Goal: Register for event/course

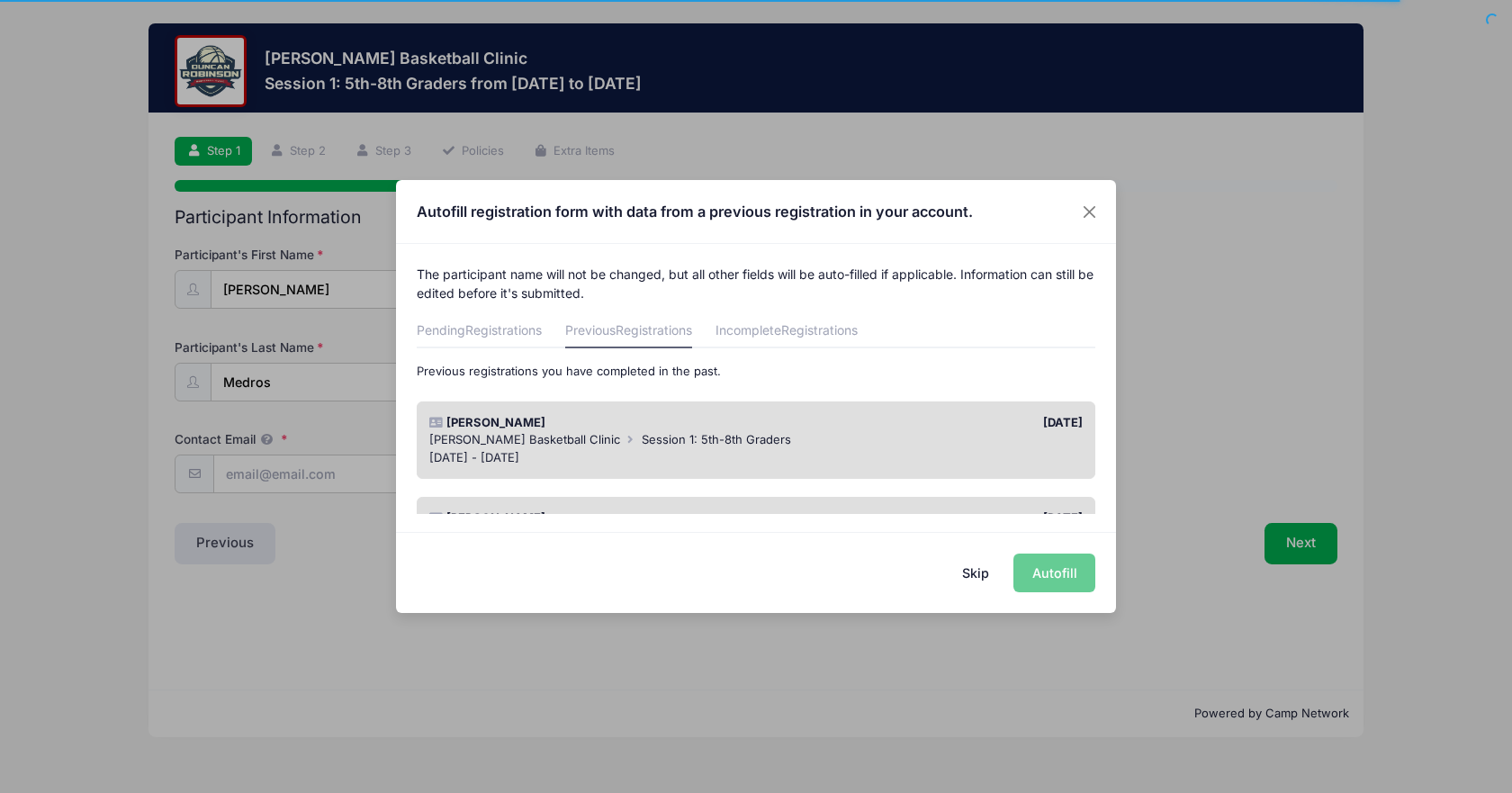
scroll to position [187, 0]
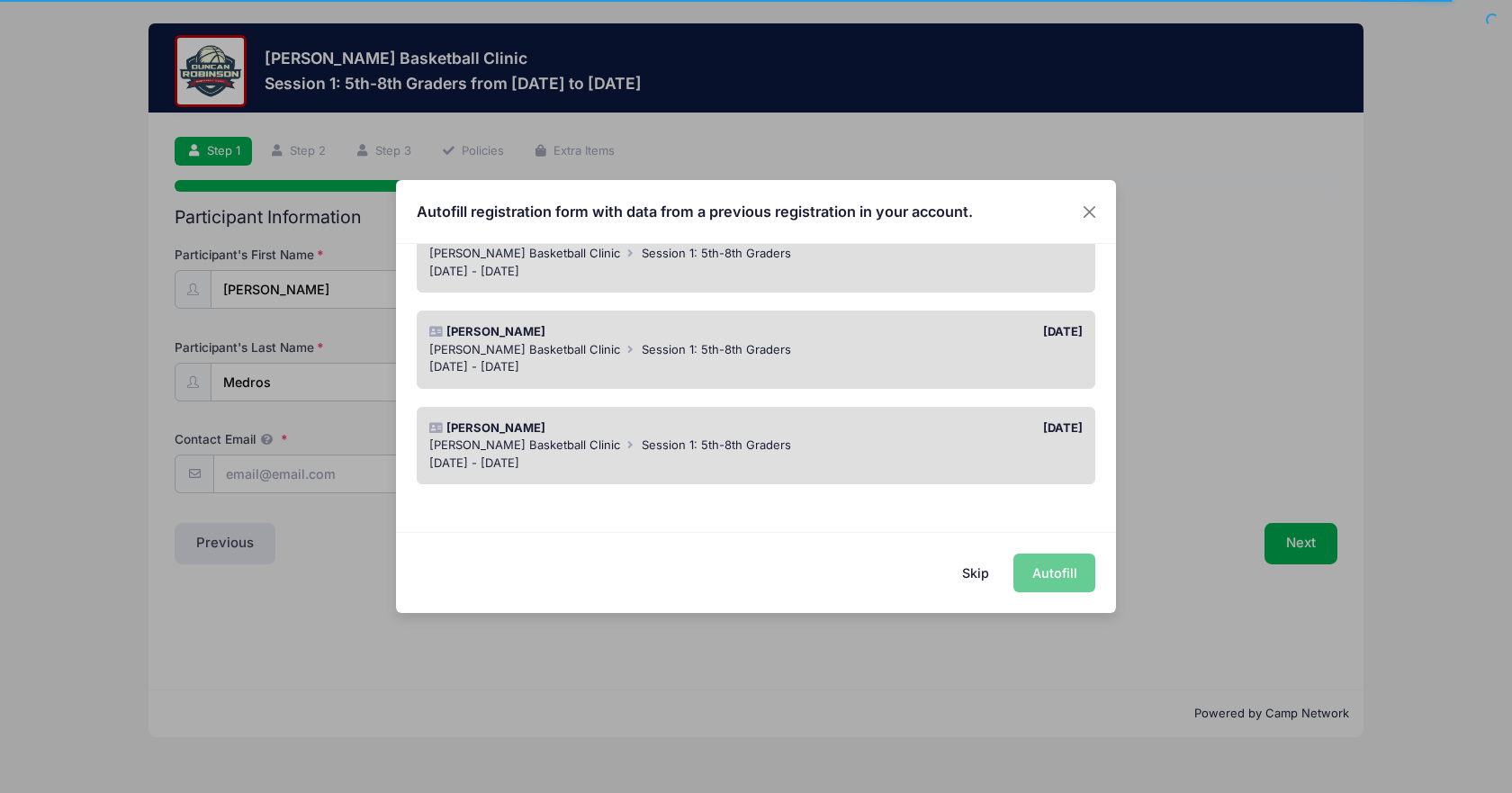
click at [1068, 566] on div "Skip Autofill" at bounding box center [756, 572] width 721 height 80
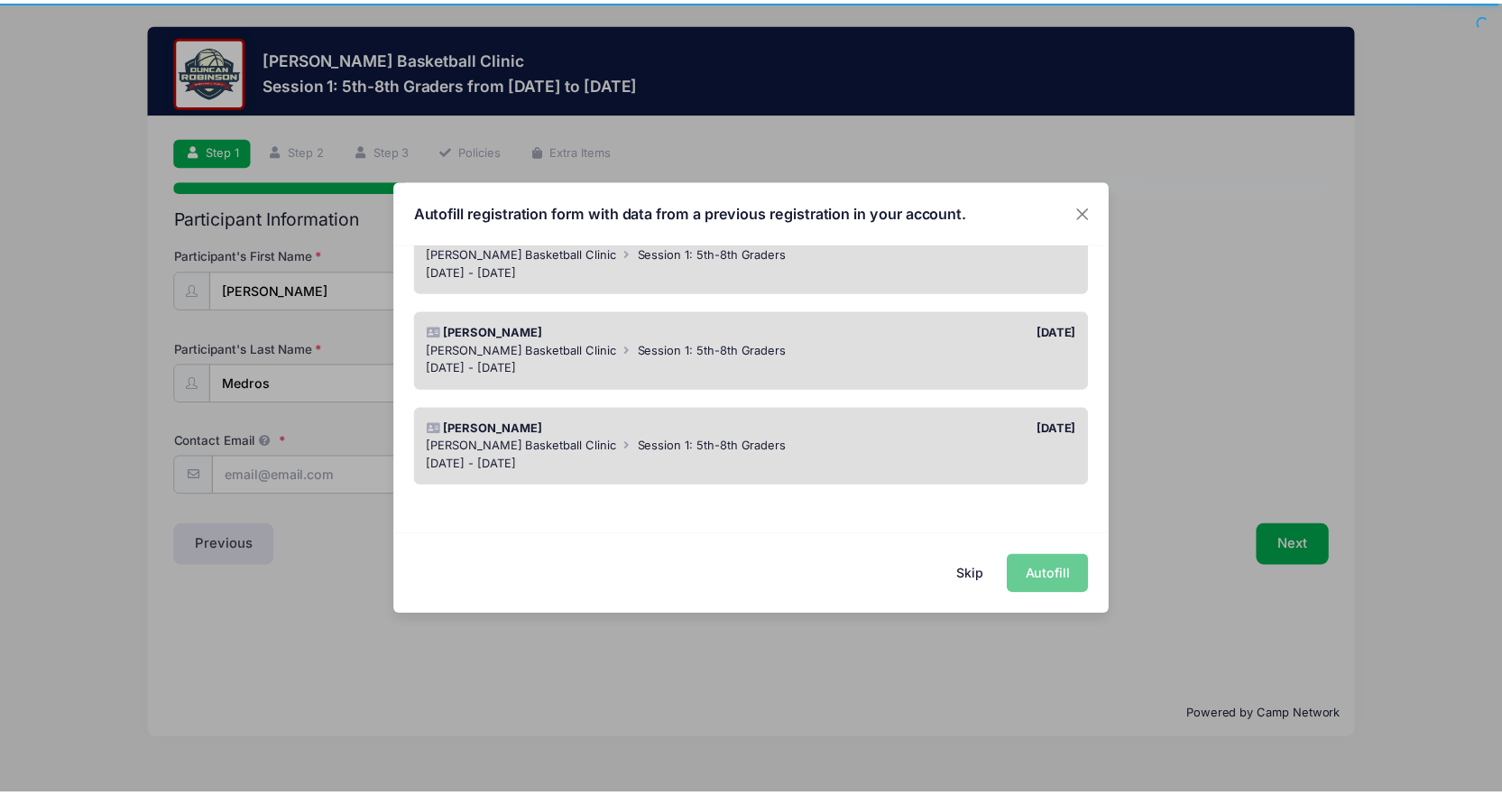
scroll to position [6, 0]
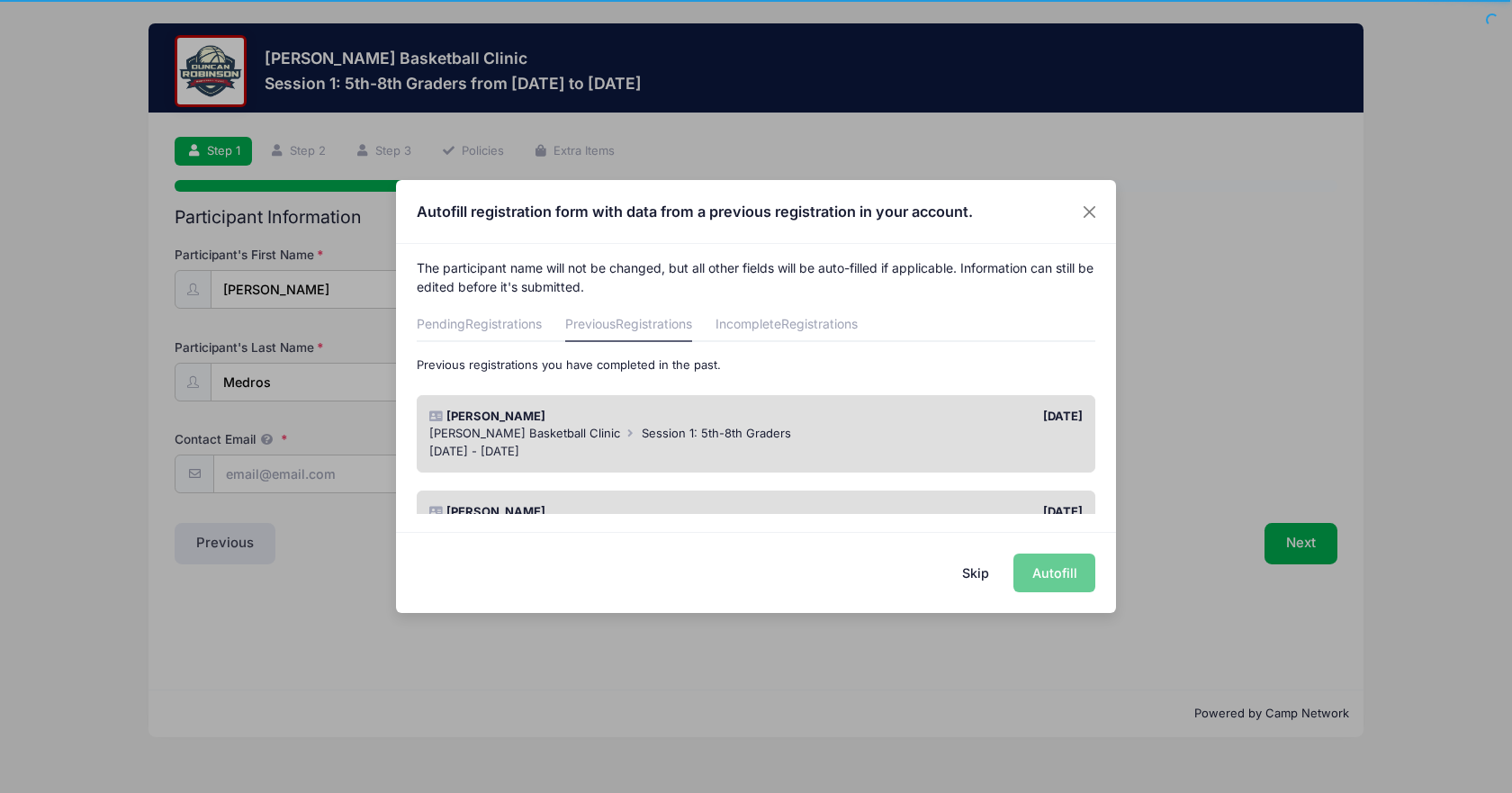
click at [823, 396] on div "Claire Medros 08/28/2024 Duncan Robinson Basketball Clinic Session 1: 5th-8th G…" at bounding box center [756, 434] width 680 height 78
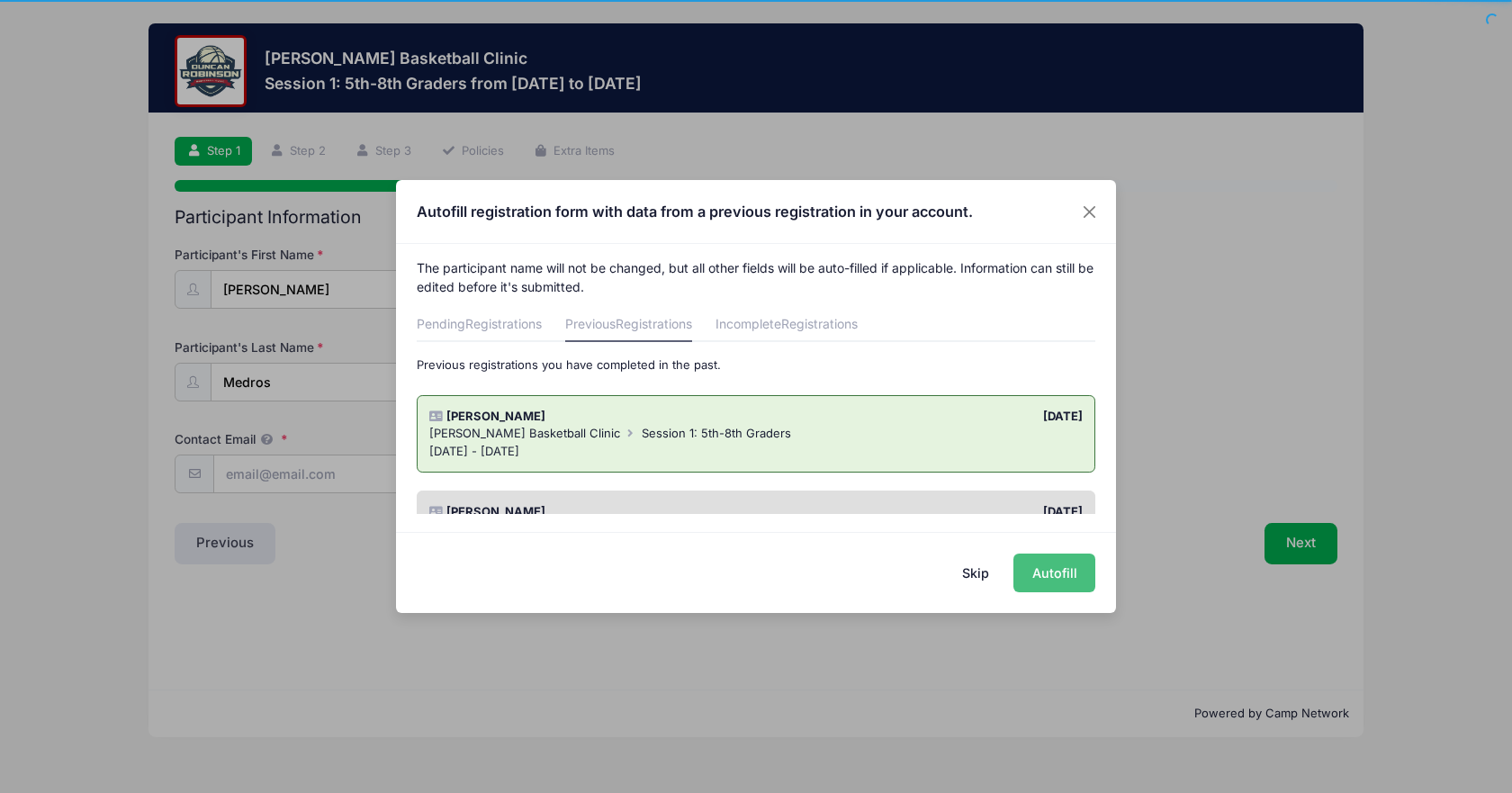
click at [1065, 589] on button "Autofill" at bounding box center [1055, 573] width 82 height 39
type input "[PERSON_NAME][EMAIL_ADDRESS][PERSON_NAME][DOMAIN_NAME]"
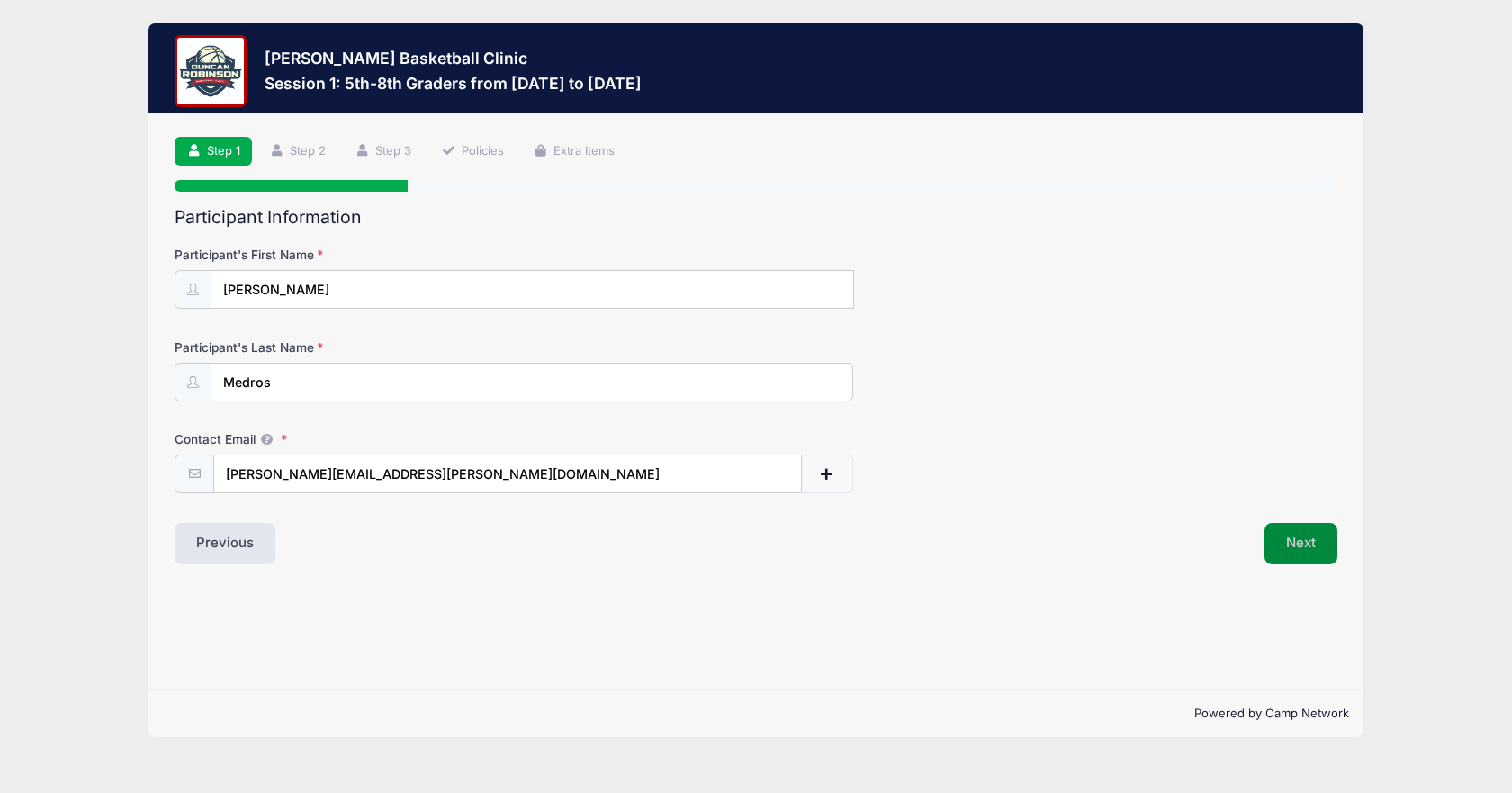
click at [1320, 546] on button "Next" at bounding box center [1300, 543] width 73 height 41
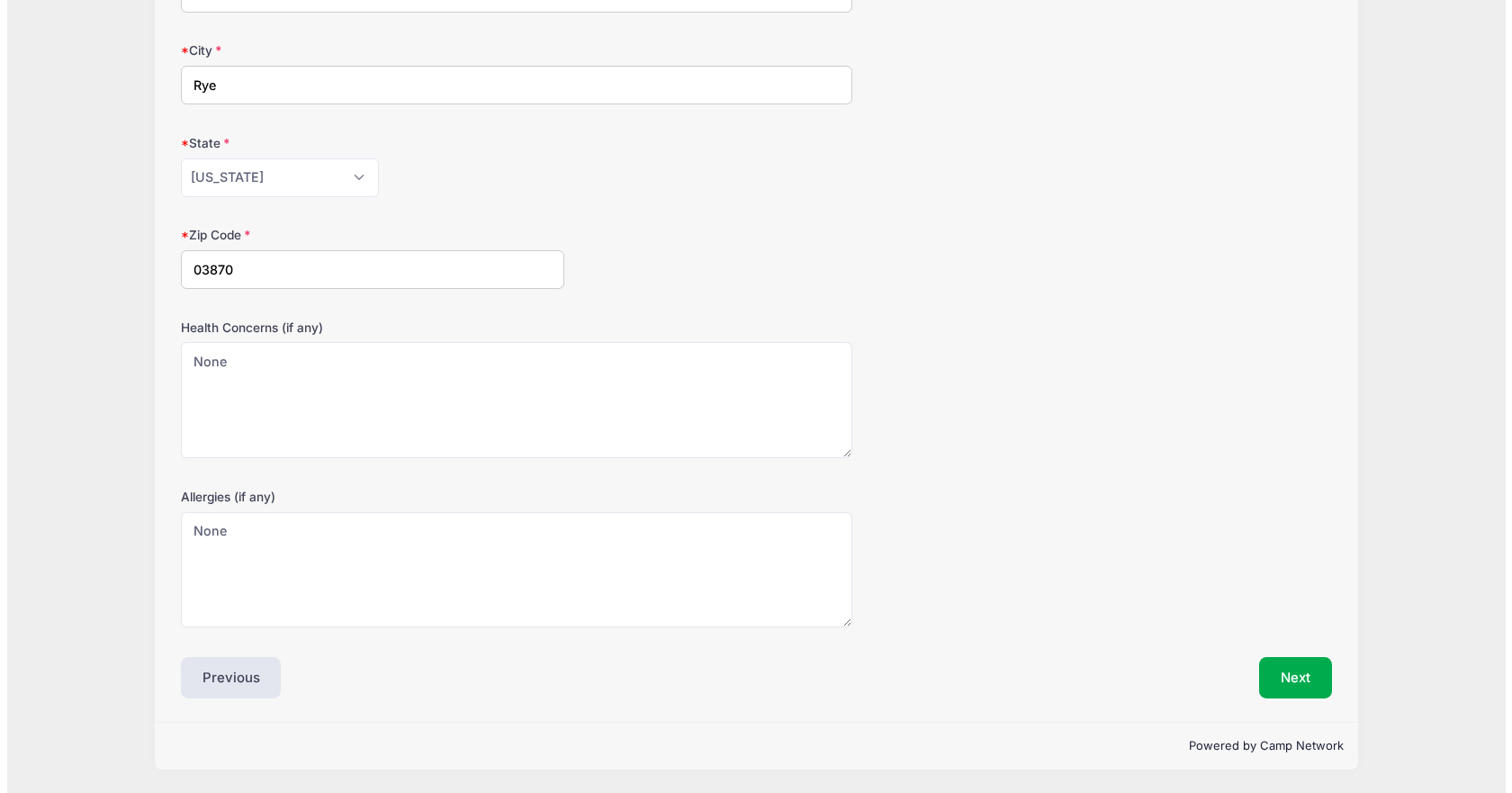
scroll to position [0, 0]
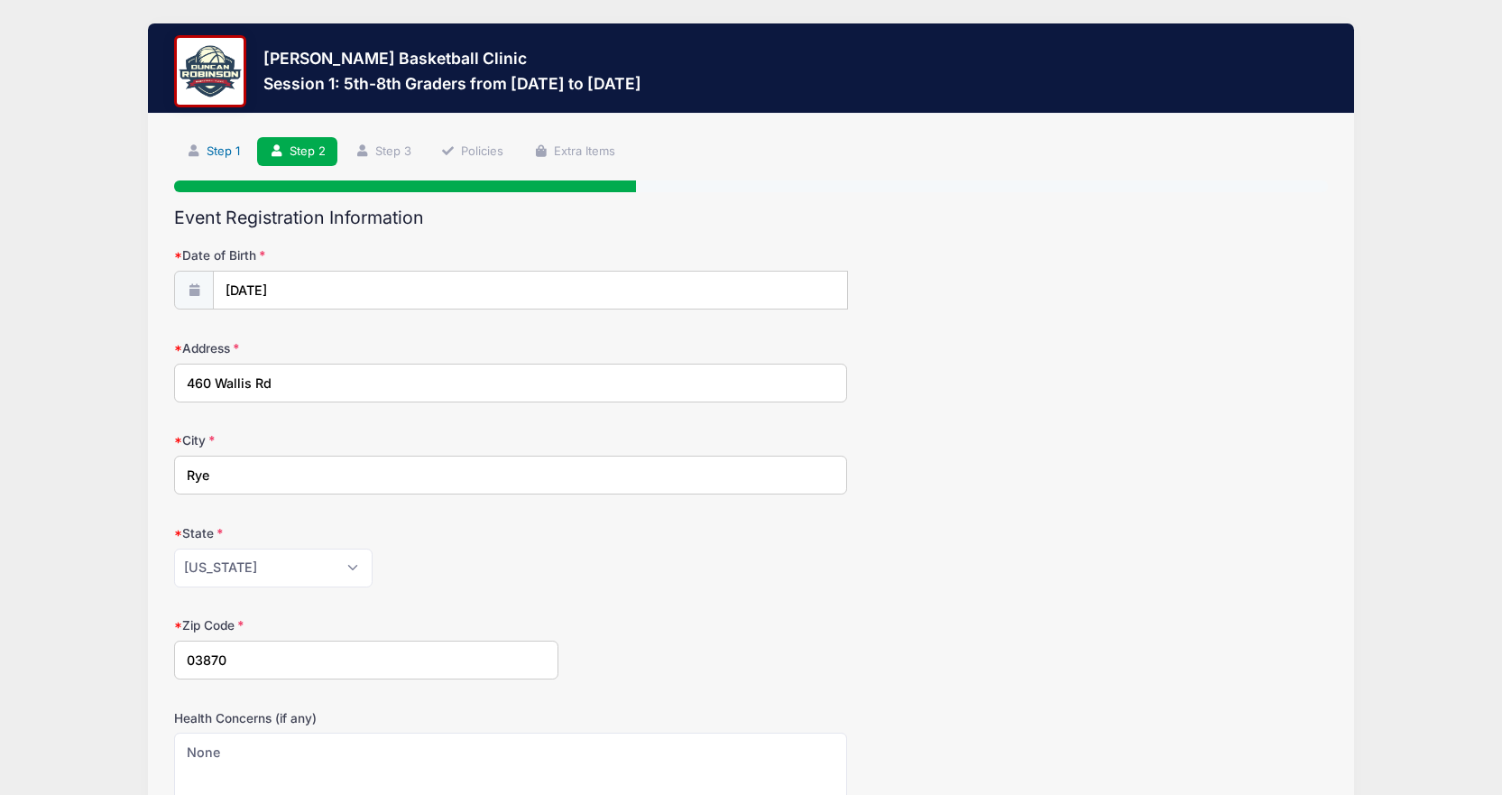
click at [212, 152] on link "Step 1" at bounding box center [213, 152] width 78 height 30
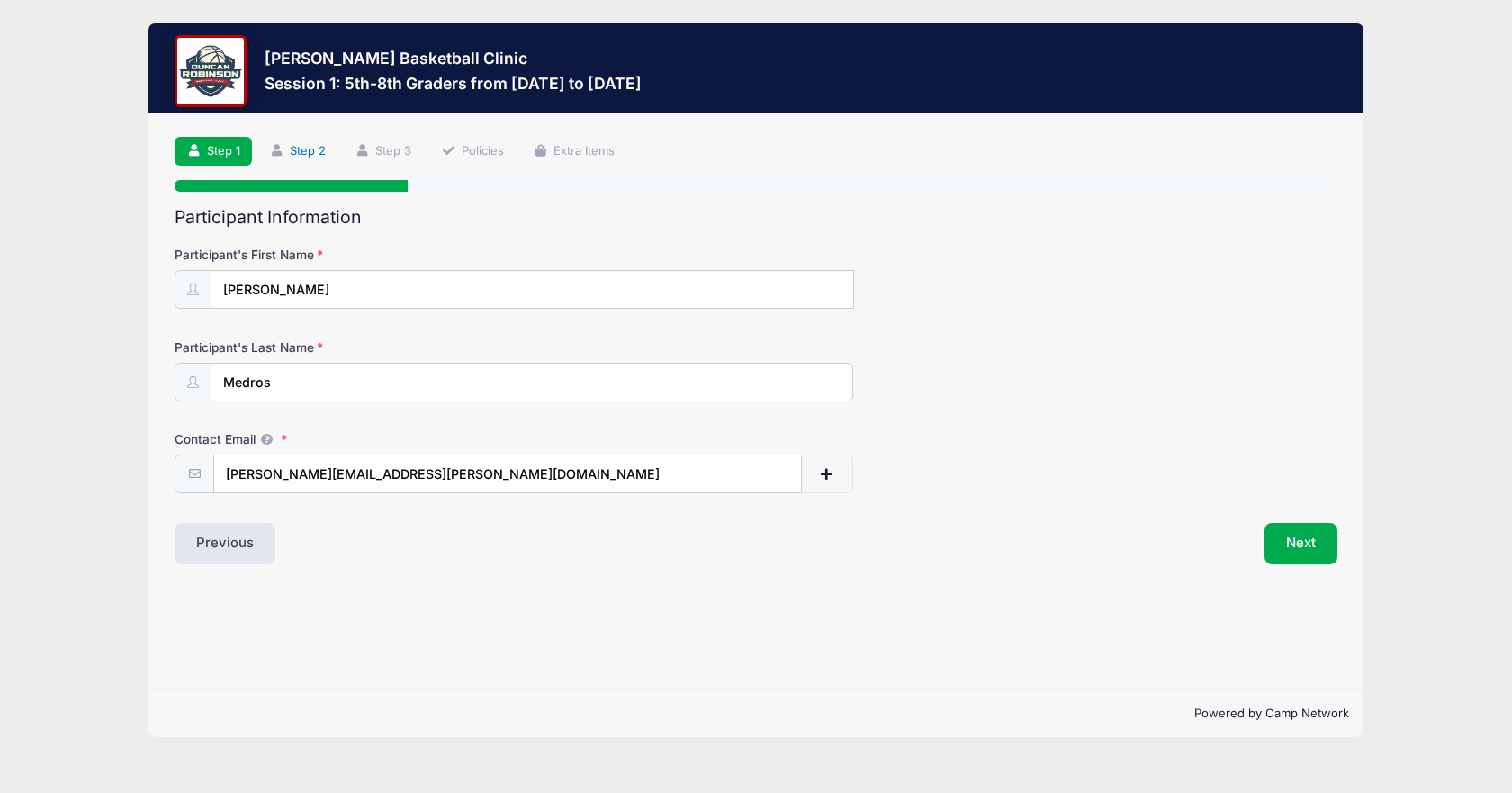
click at [305, 143] on link "Step 2" at bounding box center [297, 152] width 80 height 30
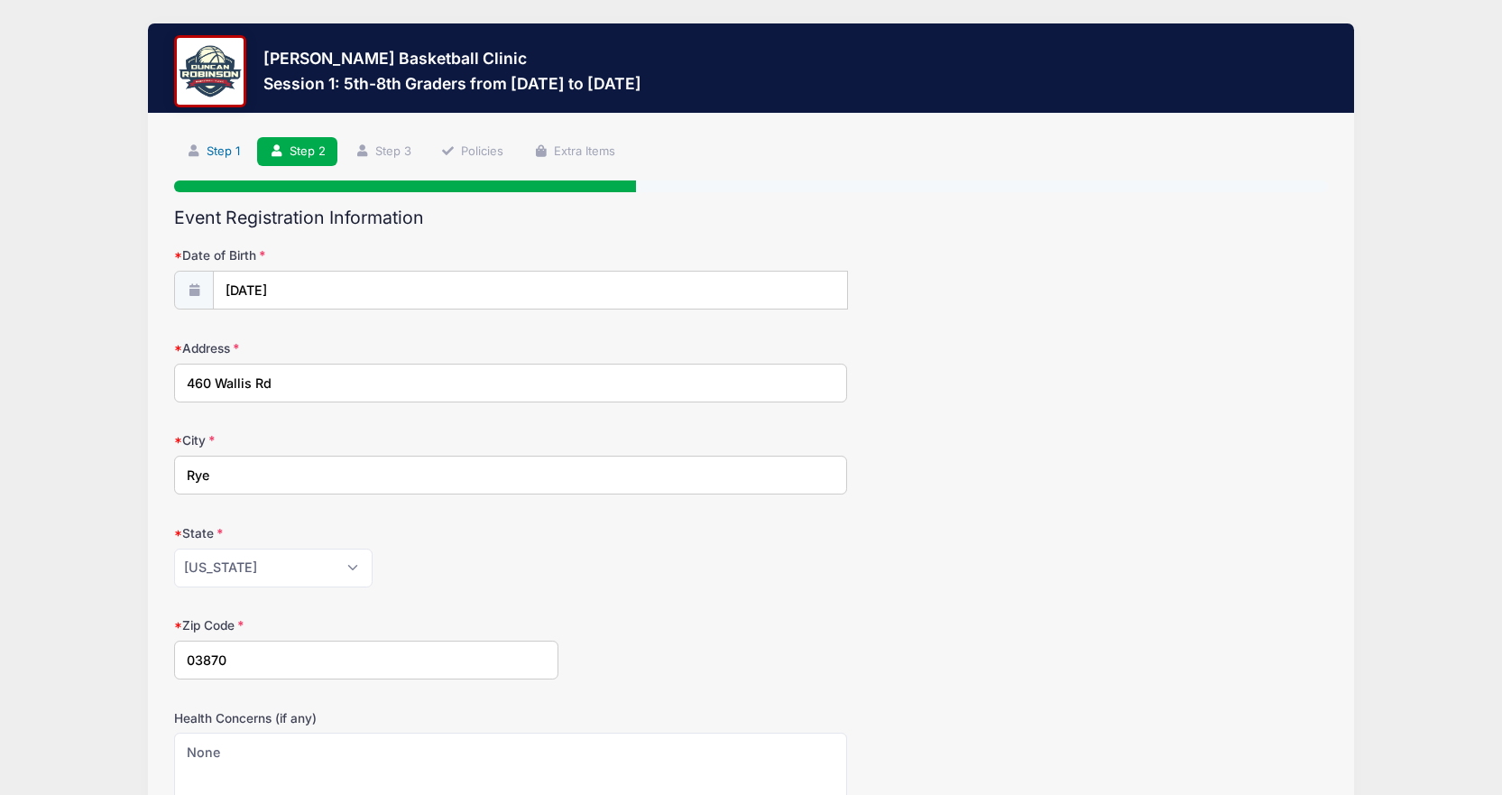
click at [186, 152] on icon at bounding box center [193, 151] width 14 height 12
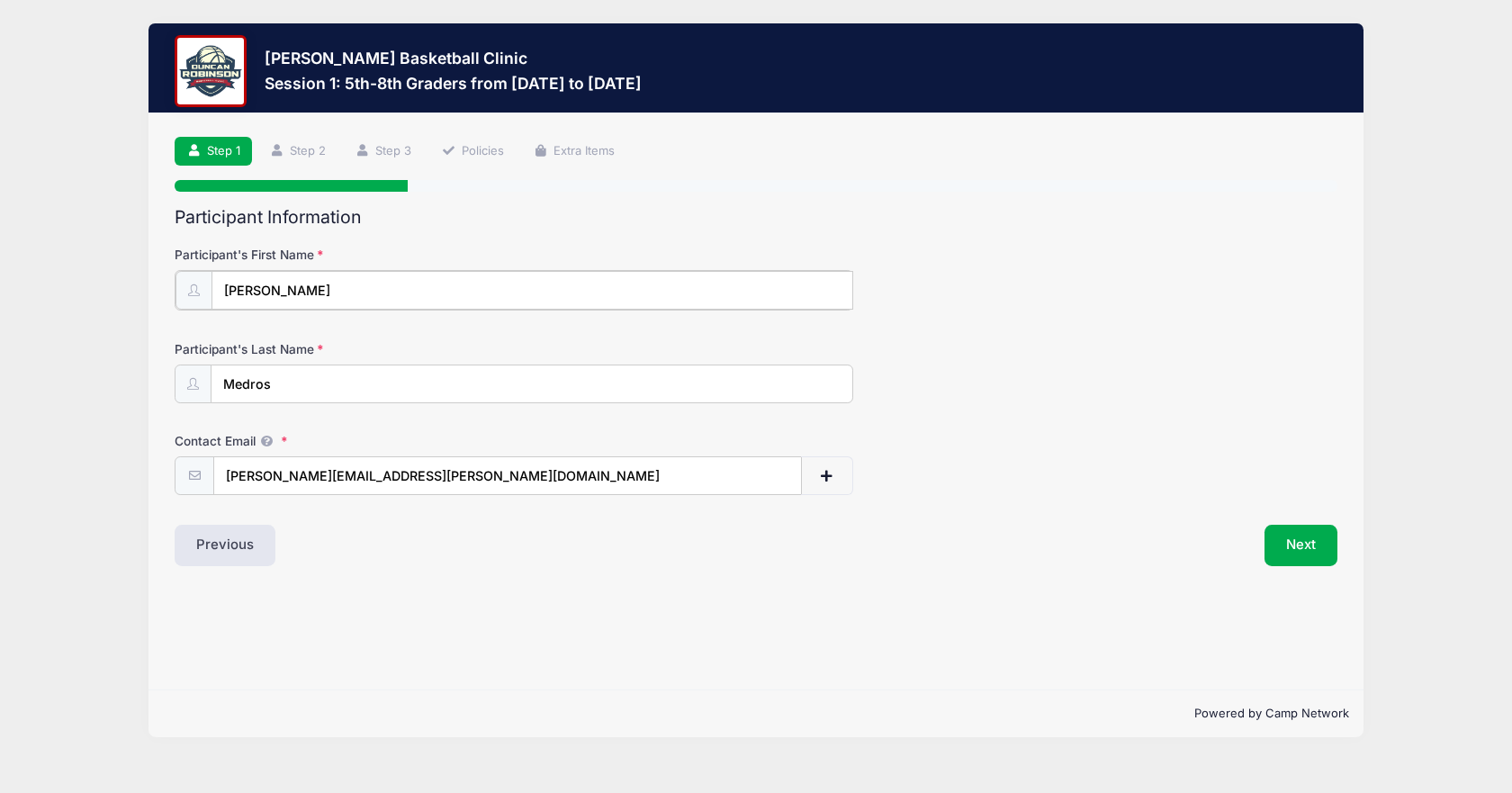
click at [392, 275] on input "[PERSON_NAME]" at bounding box center [532, 289] width 641 height 39
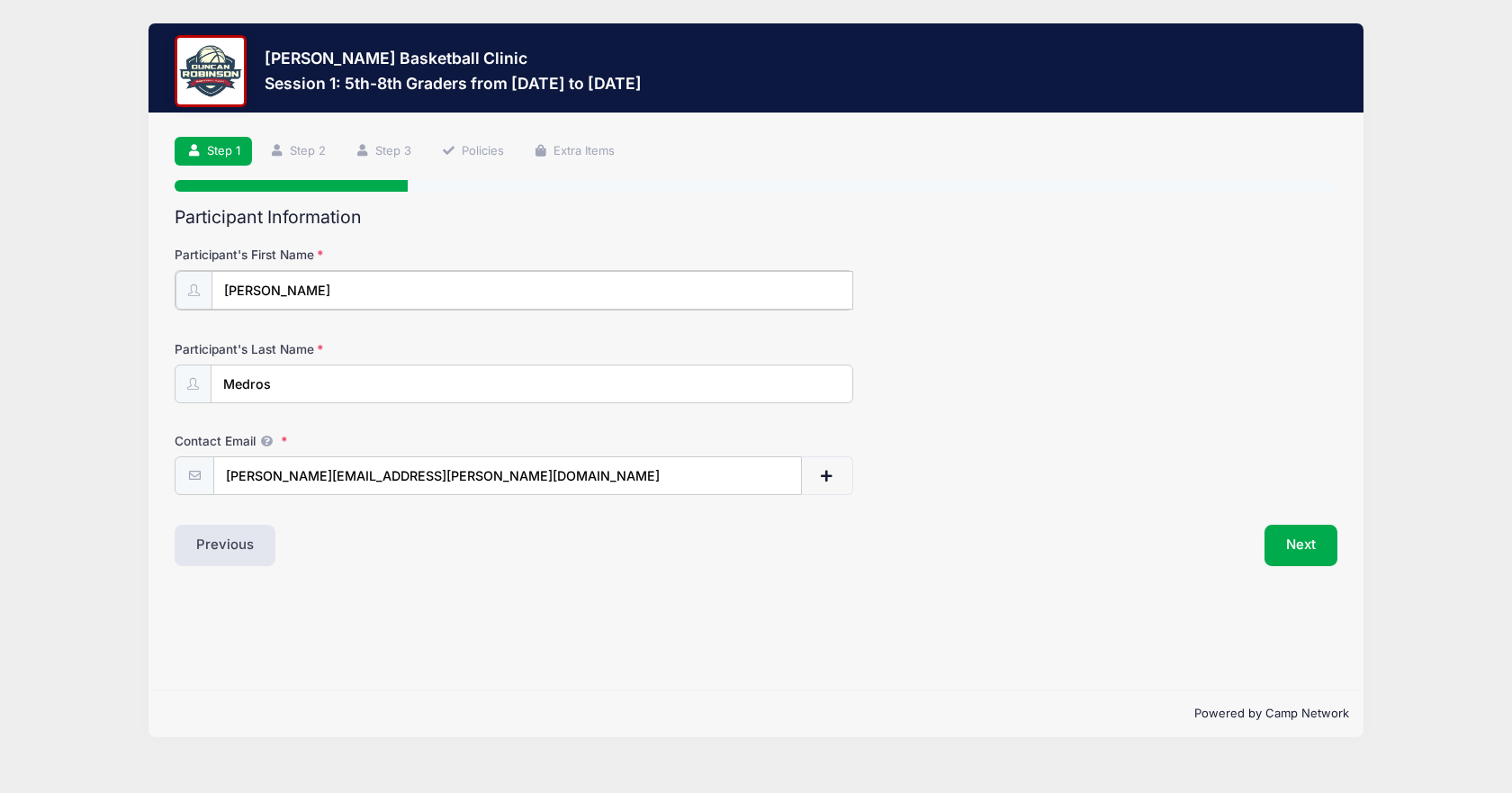
type input "[PERSON_NAME]"
click at [1289, 535] on button "Next" at bounding box center [1300, 543] width 73 height 41
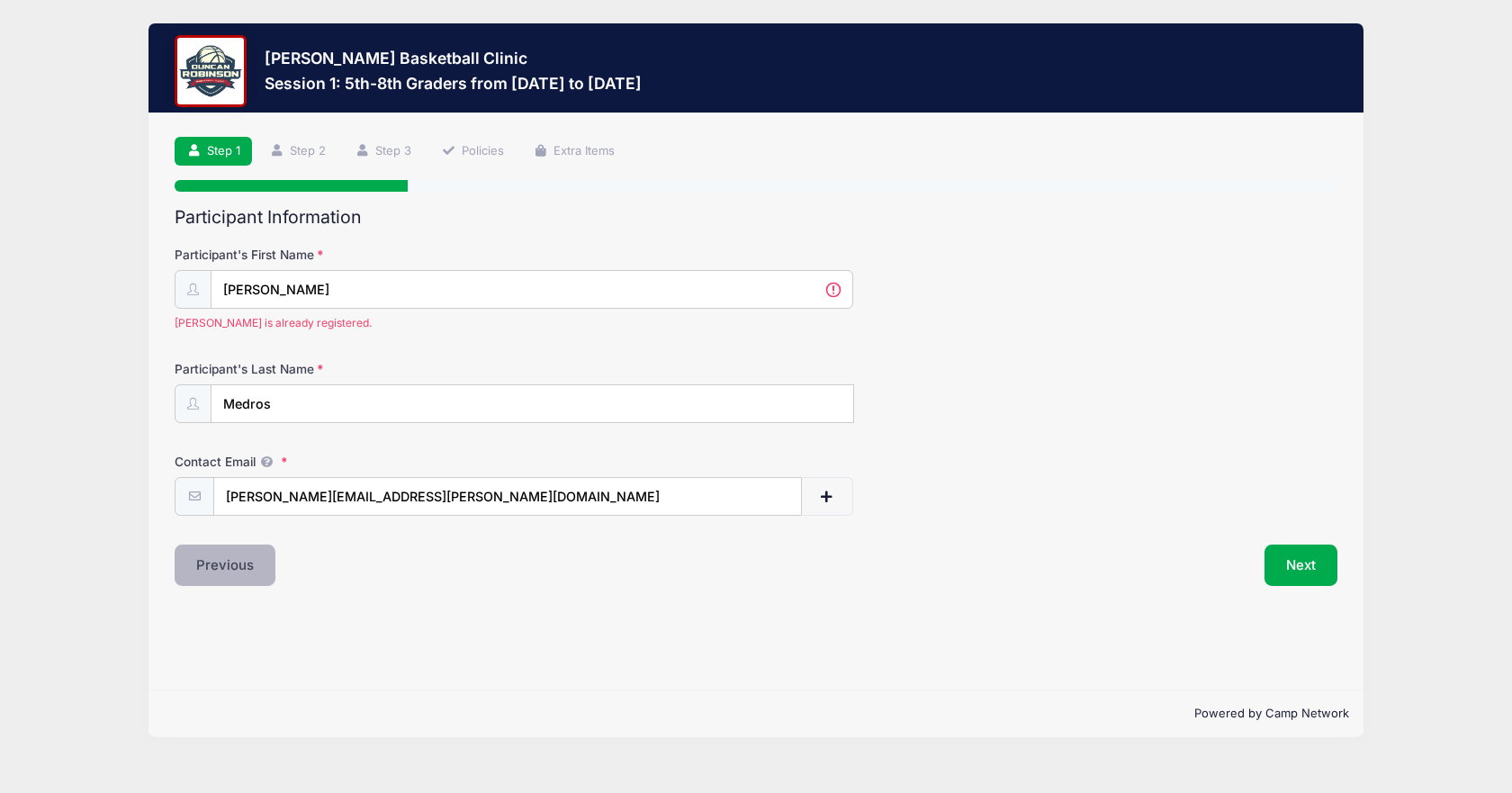
click at [241, 570] on button "Previous" at bounding box center [225, 565] width 101 height 41
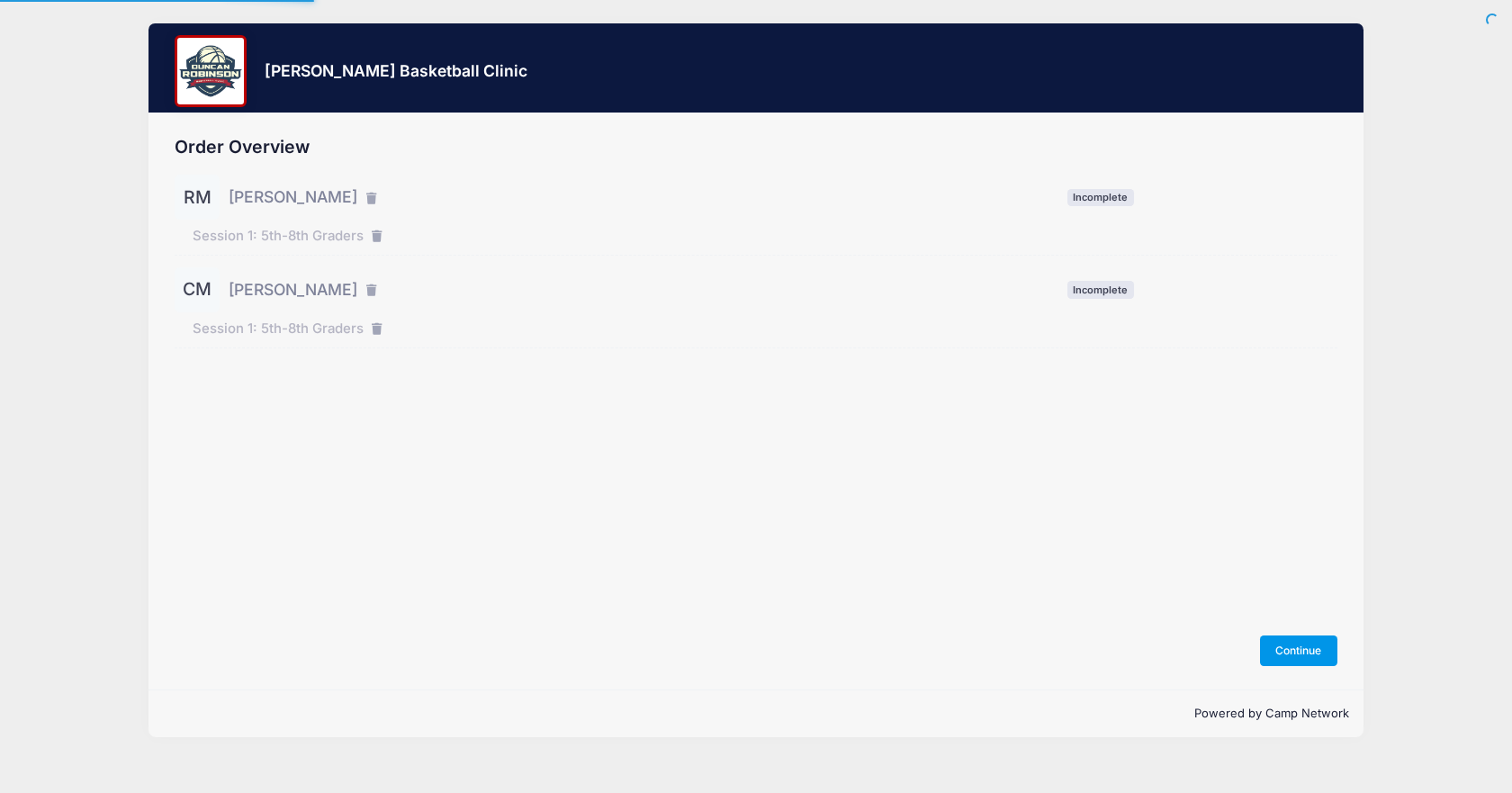
click at [1295, 642] on button "Continue" at bounding box center [1299, 650] width 78 height 31
click at [0, 0] on div at bounding box center [0, 0] width 0 height 0
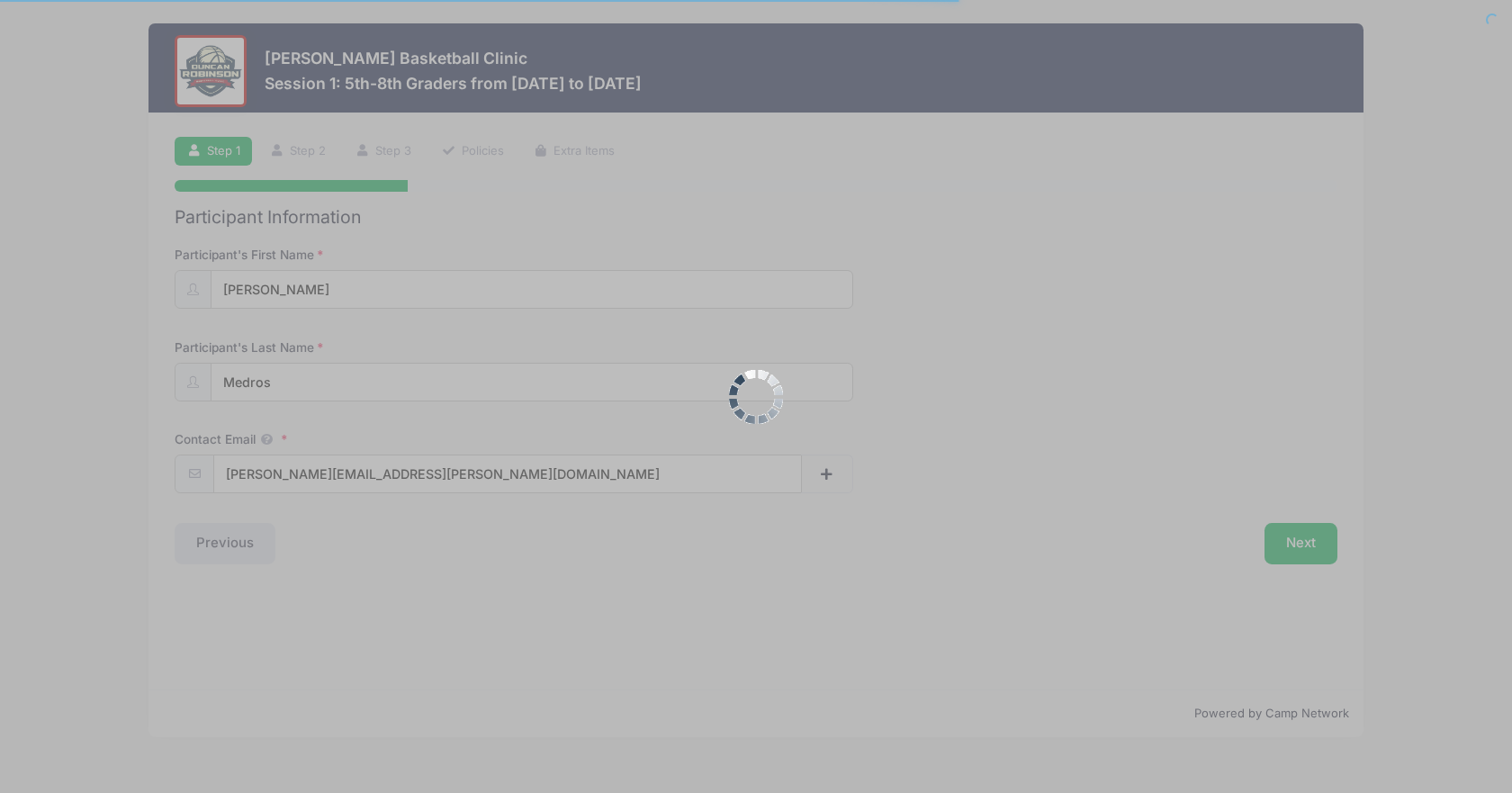
click at [1319, 518] on div at bounding box center [756, 396] width 1512 height 793
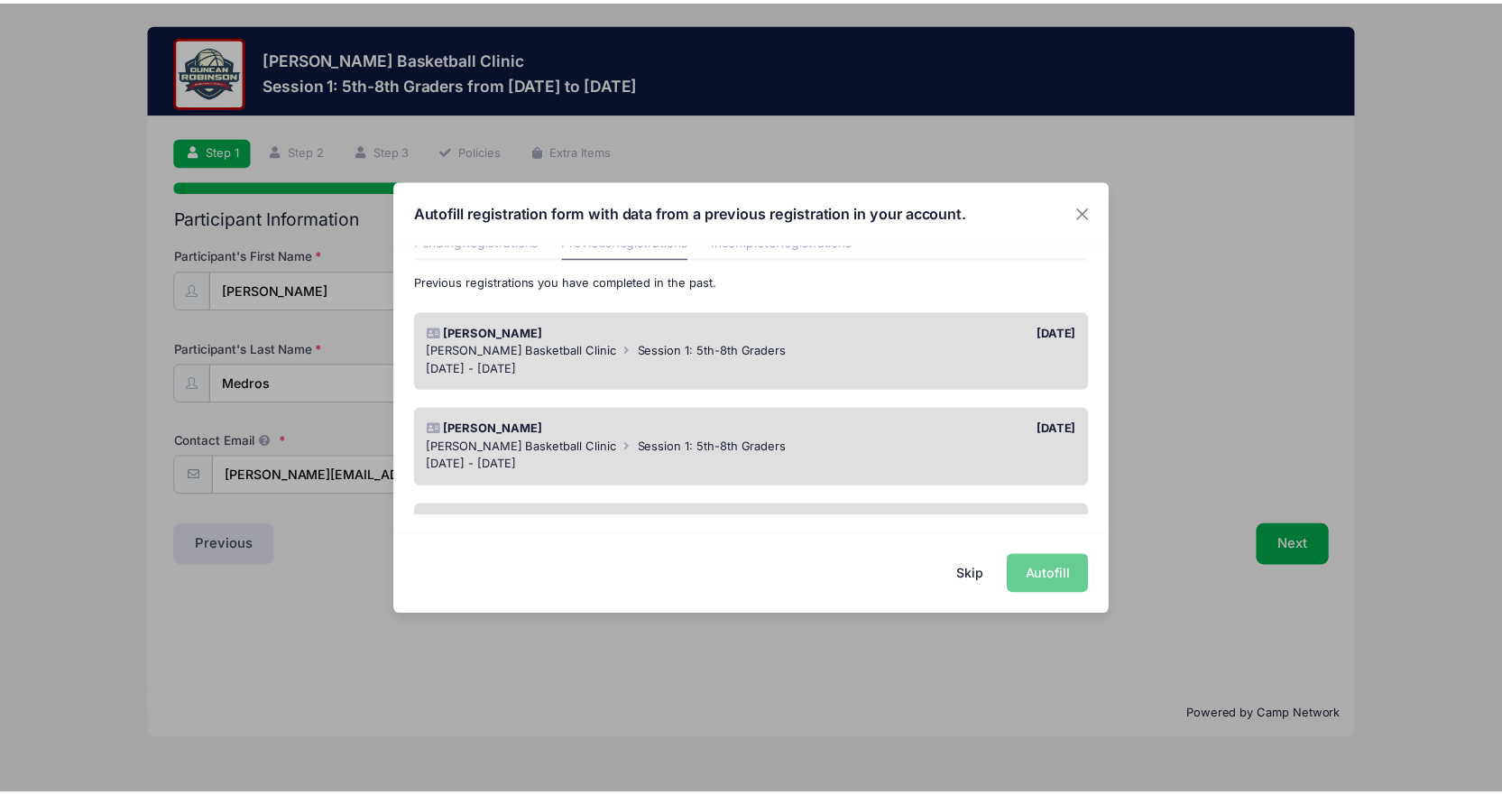
scroll to position [180, 0]
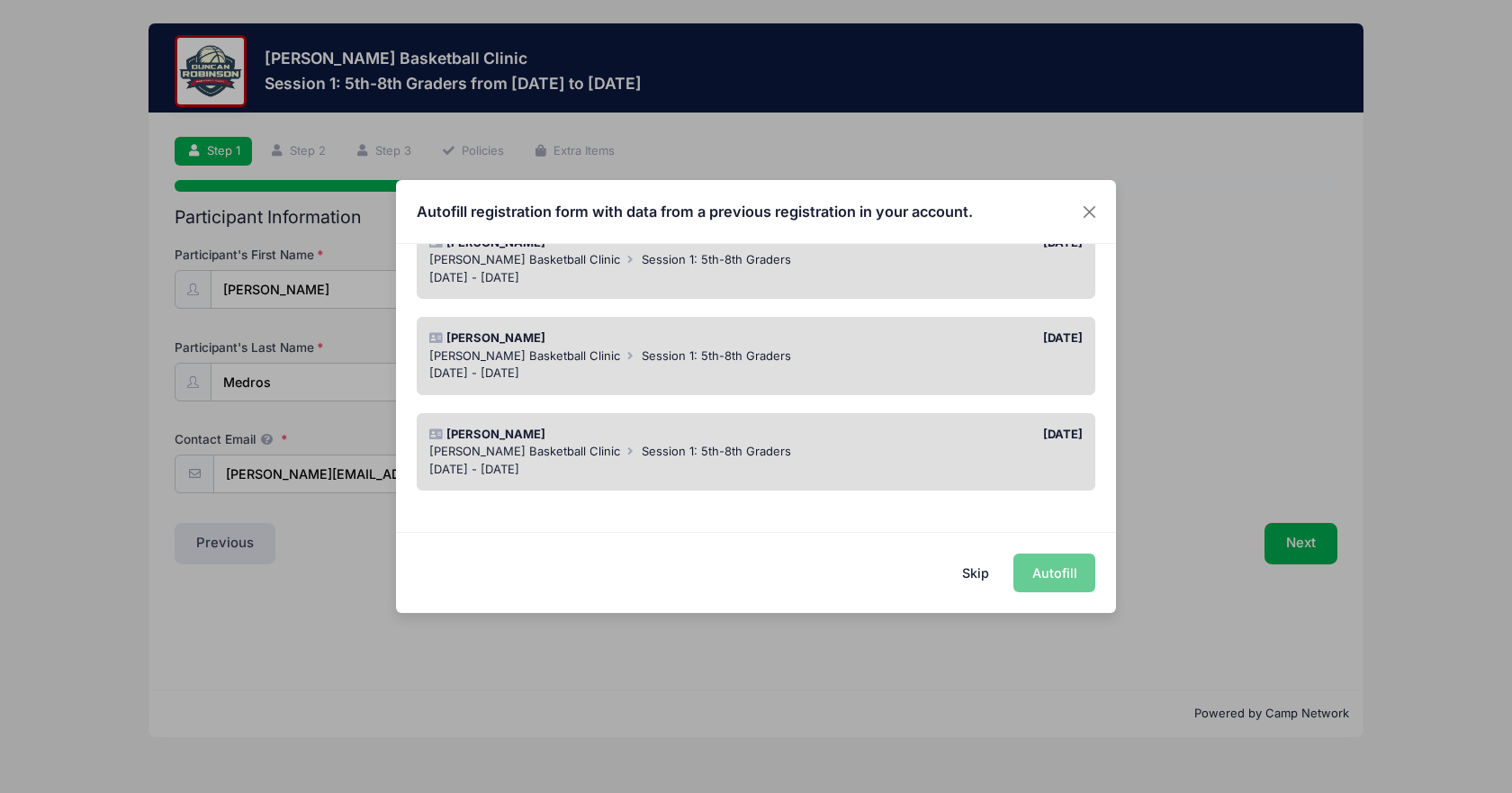
click at [859, 358] on div "Duncan Robinson Basketball Clinic Session 1: 5th-8th Graders" at bounding box center [756, 356] width 655 height 18
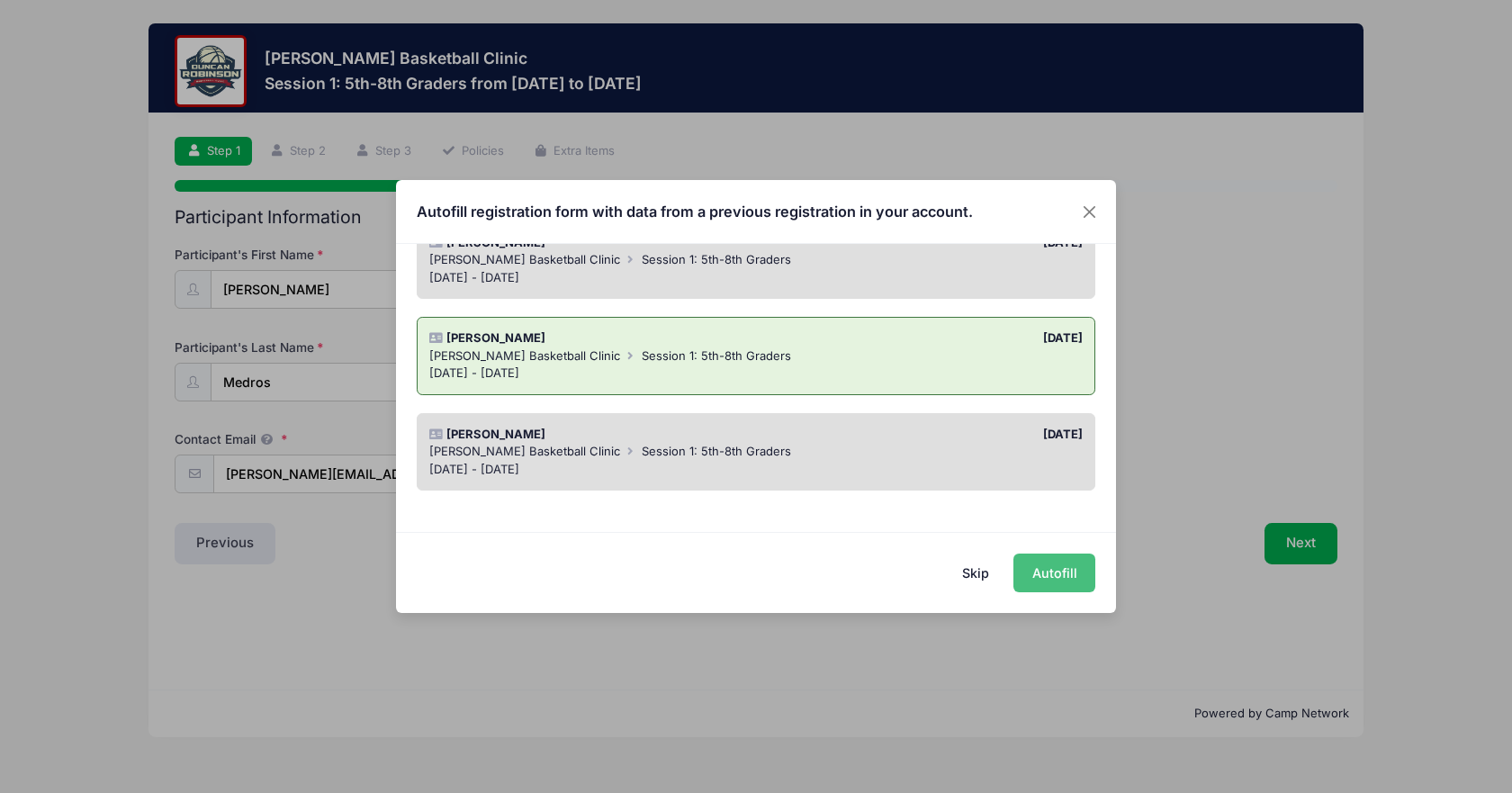
click at [1064, 572] on button "Autofill" at bounding box center [1055, 573] width 82 height 39
type input "10/22/2011"
type input "460 Wallis Road"
type input "Rye"
select select "NH"
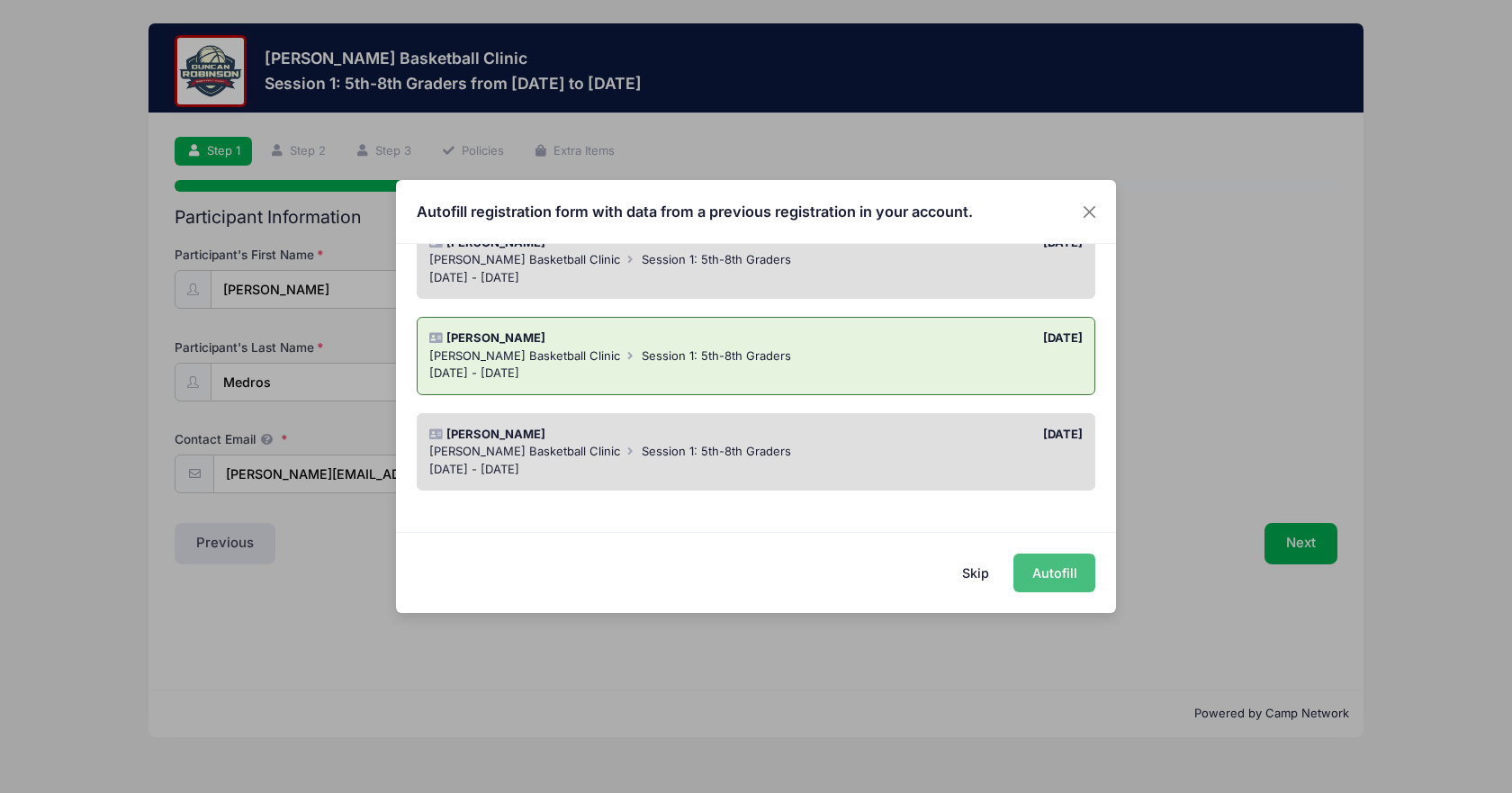
type input "03870"
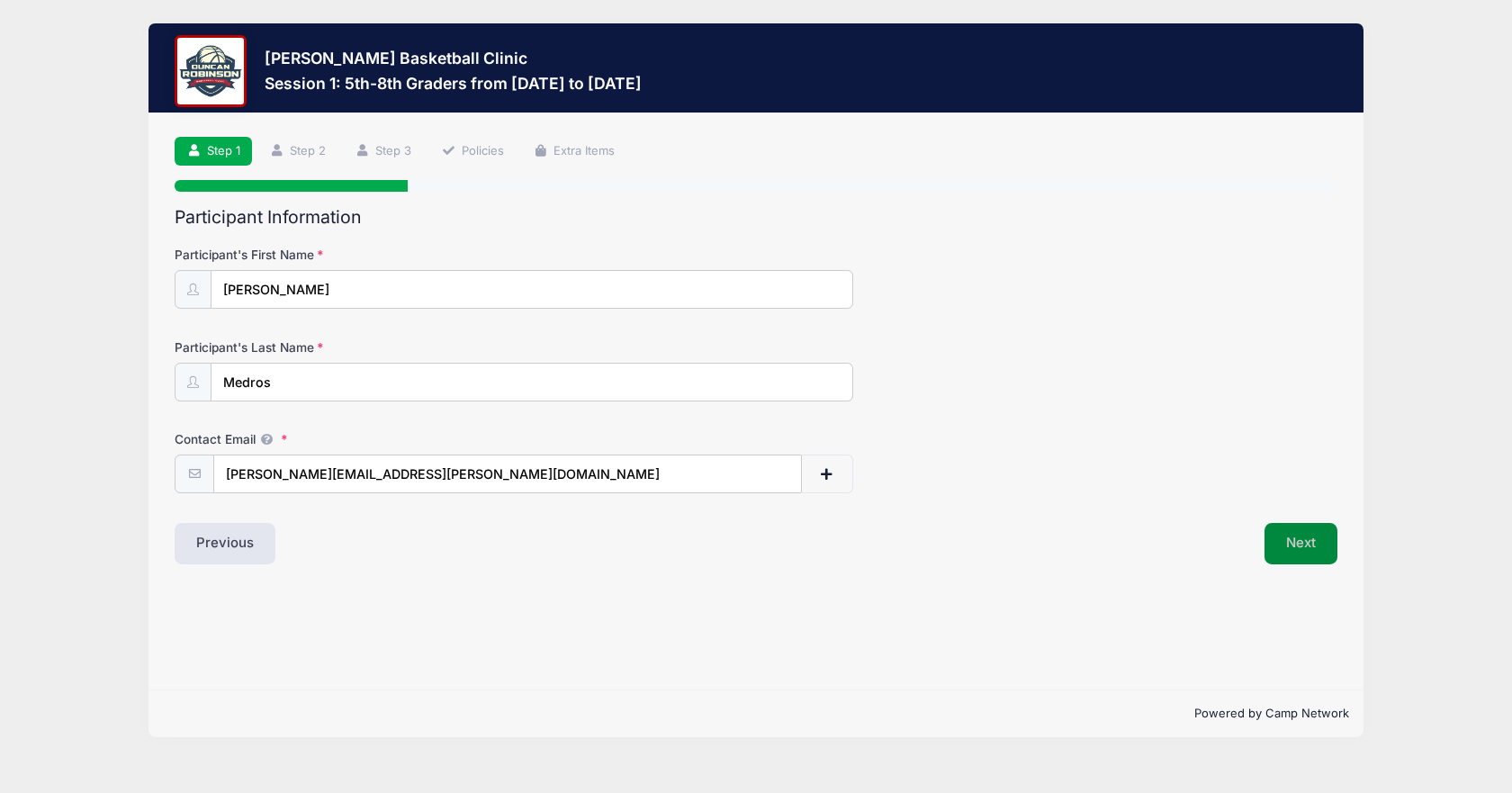
click at [1304, 550] on button "Next" at bounding box center [1300, 543] width 73 height 41
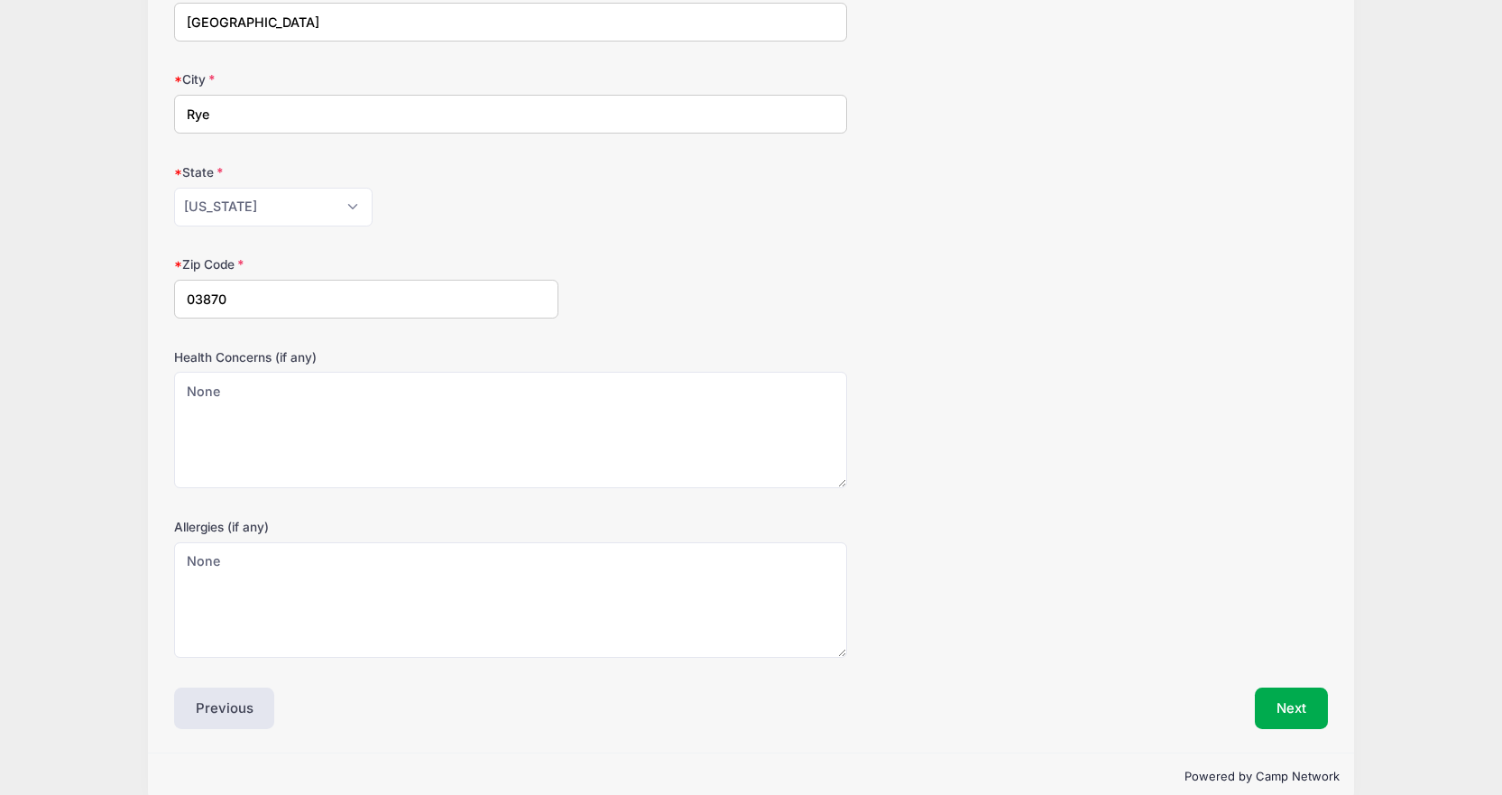
scroll to position [390, 0]
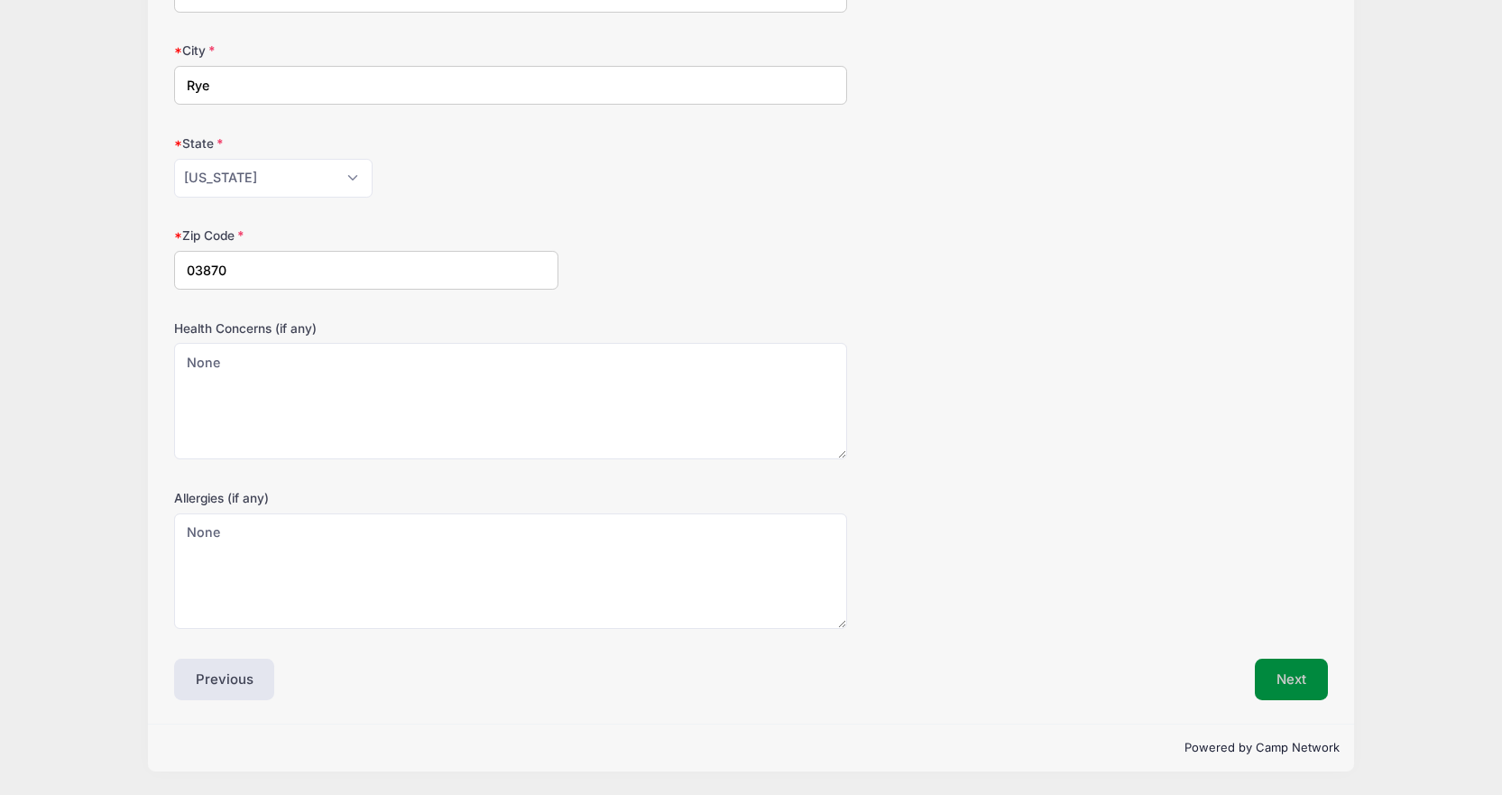
click at [1290, 684] on button "Next" at bounding box center [1291, 678] width 73 height 41
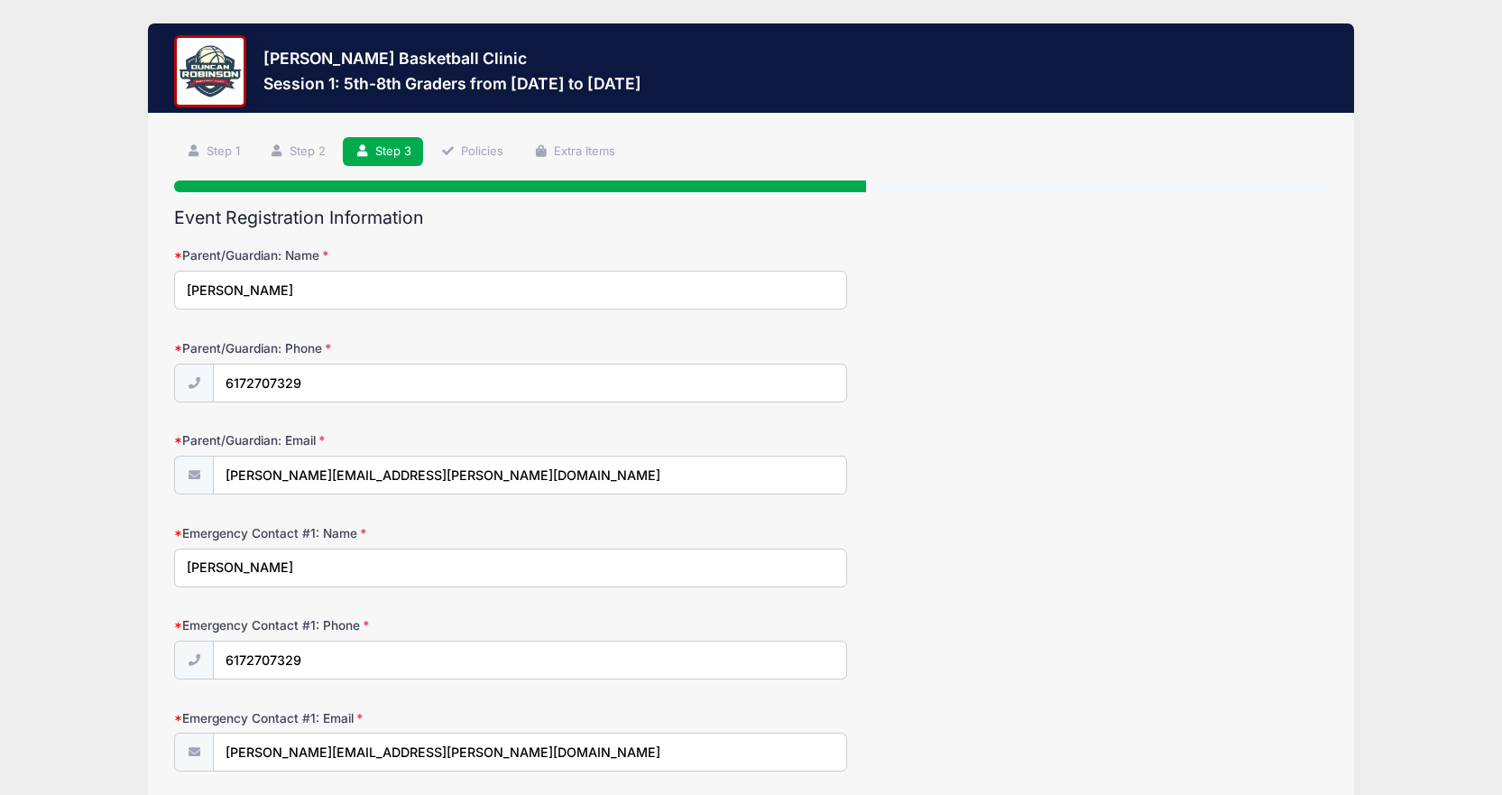
scroll to position [143, 0]
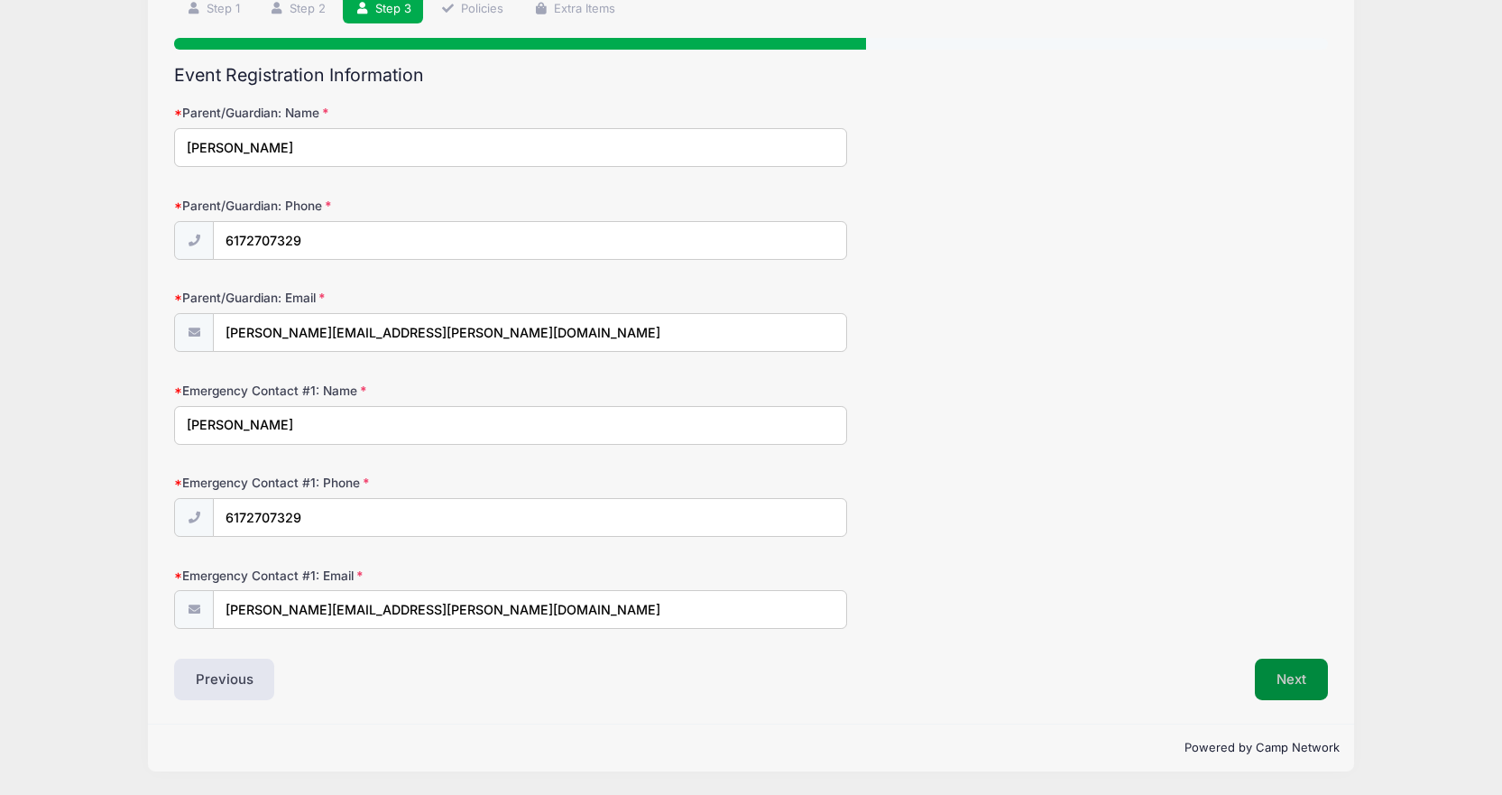
click at [1310, 672] on button "Next" at bounding box center [1291, 678] width 73 height 41
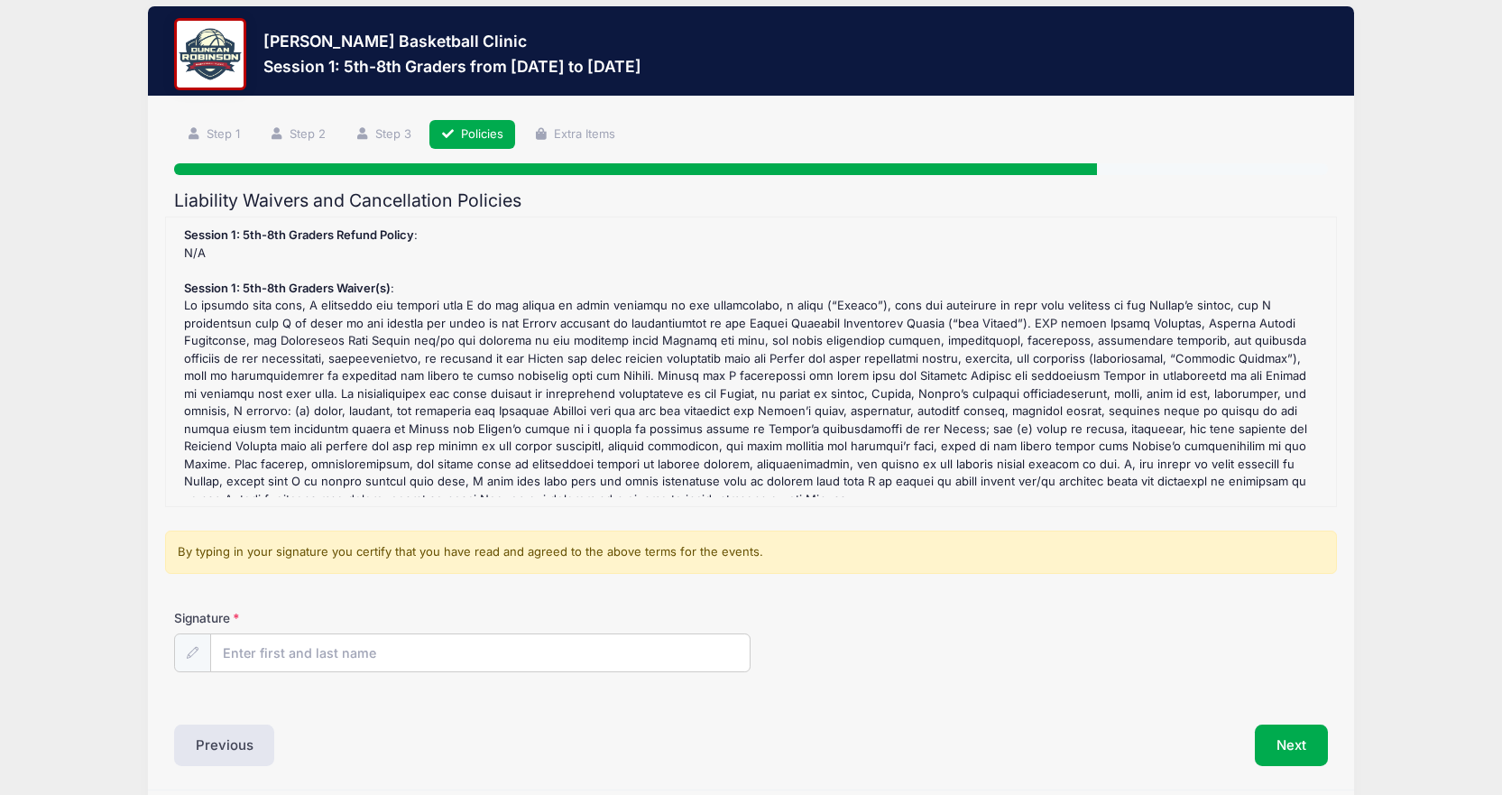
scroll to position [0, 0]
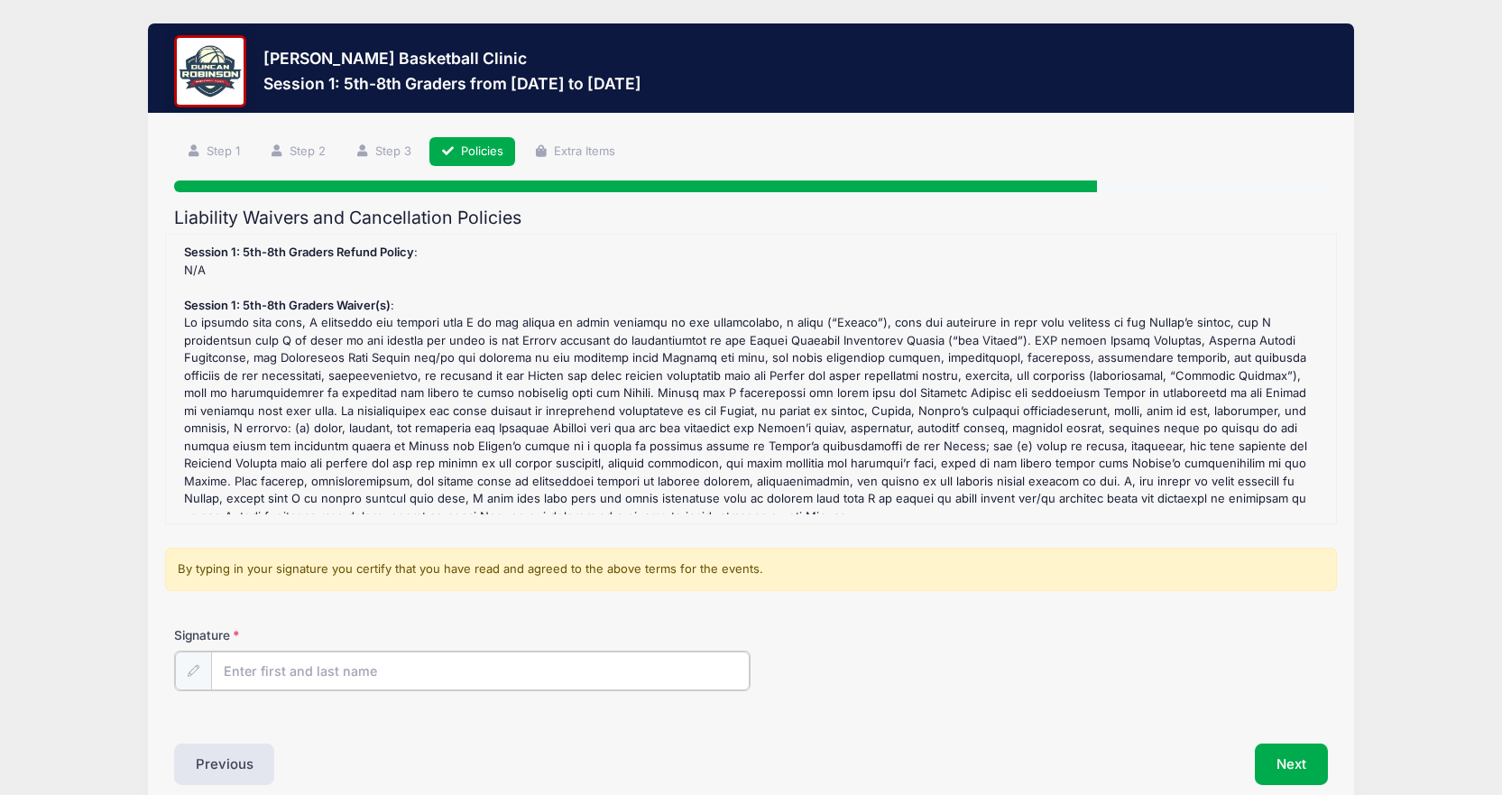
click at [647, 662] on input "Signature" at bounding box center [480, 670] width 539 height 39
type input "Alicia Medros"
click at [1281, 772] on button "Next" at bounding box center [1291, 761] width 73 height 41
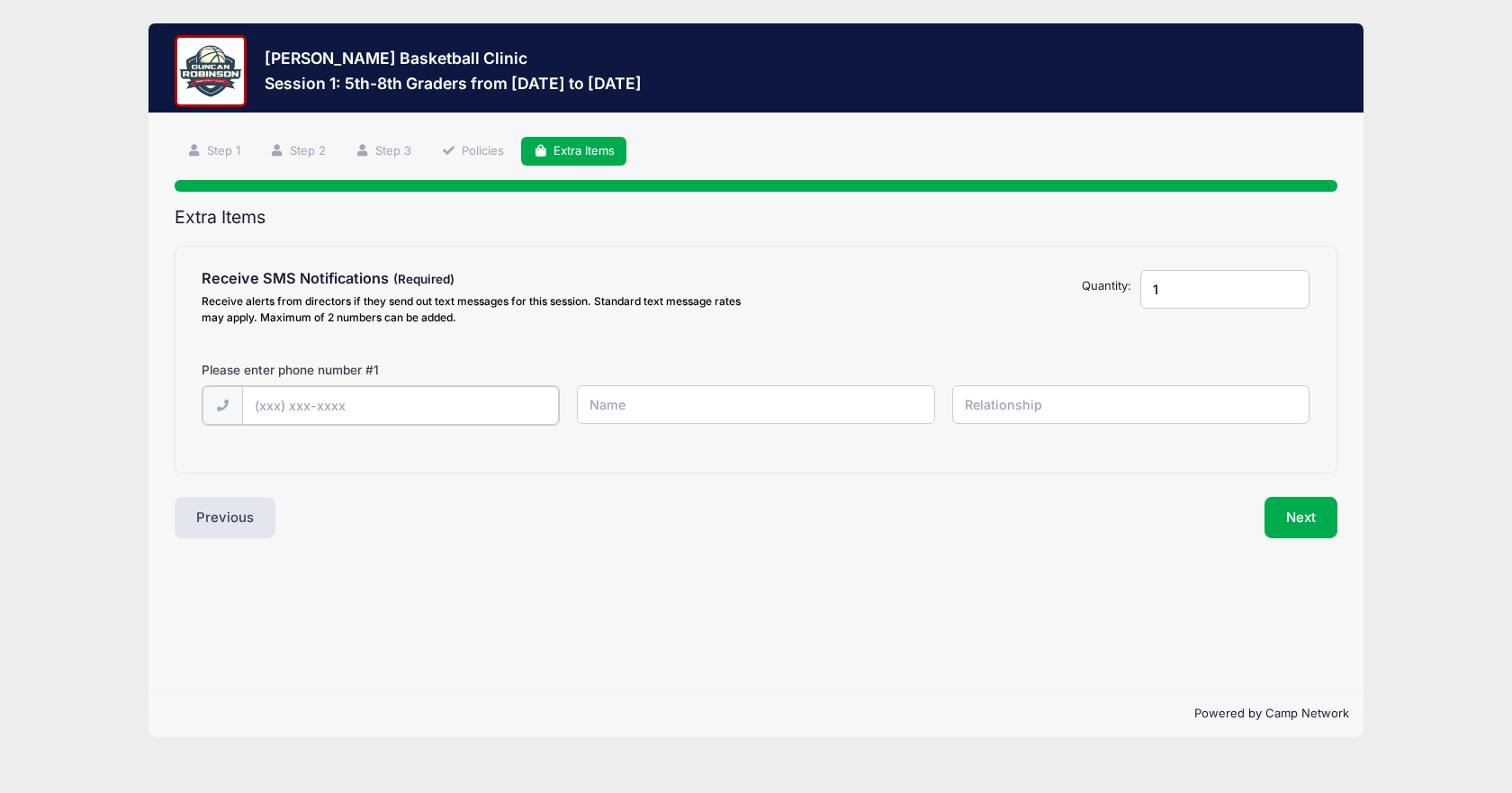
click at [0, 0] on input "text" at bounding box center [0, 0] width 0 height 0
type input "(617) 270-7329"
click at [1308, 521] on button "Next" at bounding box center [1300, 515] width 73 height 41
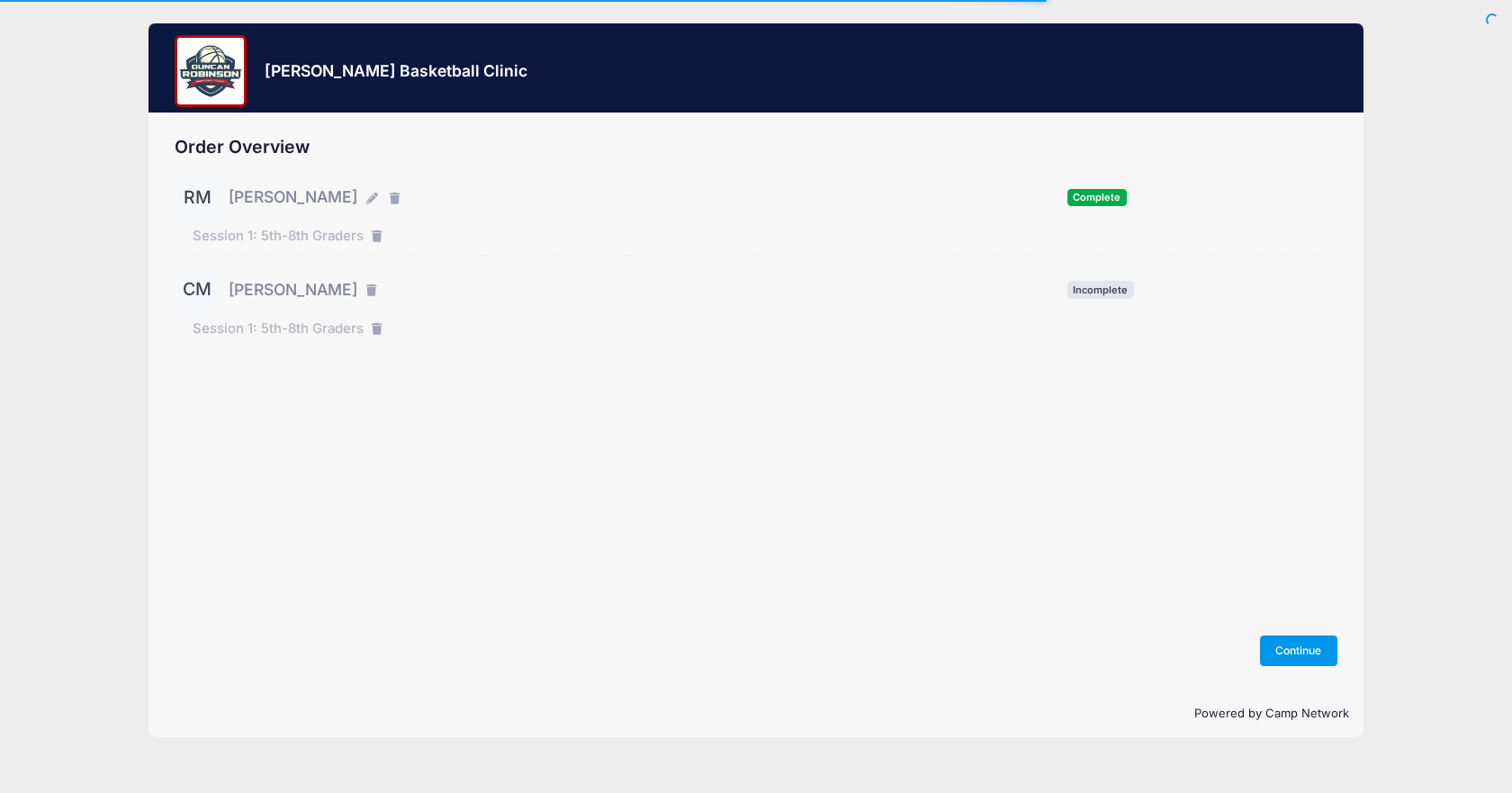
click at [1303, 644] on button "Continue" at bounding box center [1299, 650] width 78 height 31
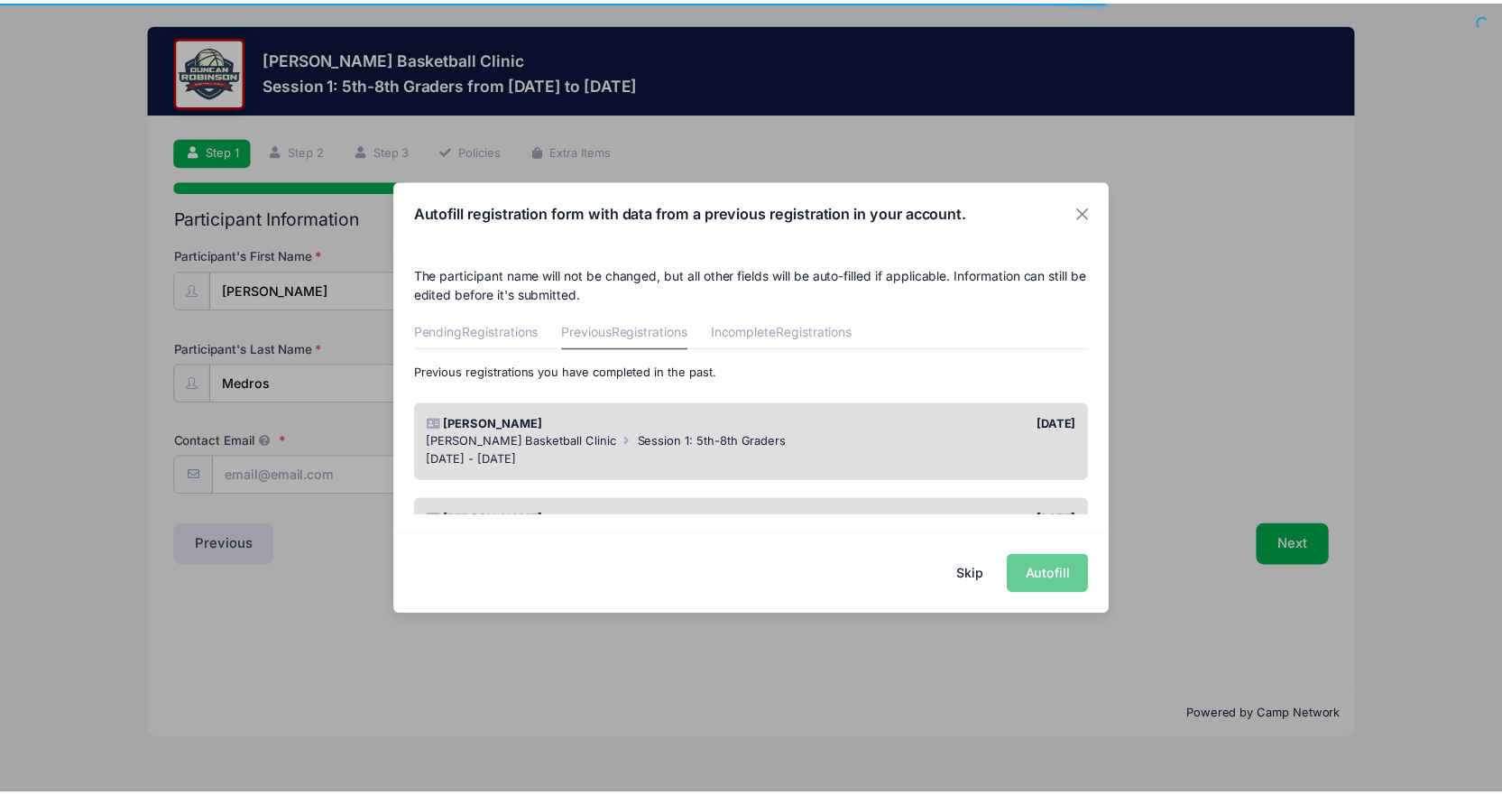
scroll to position [90, 0]
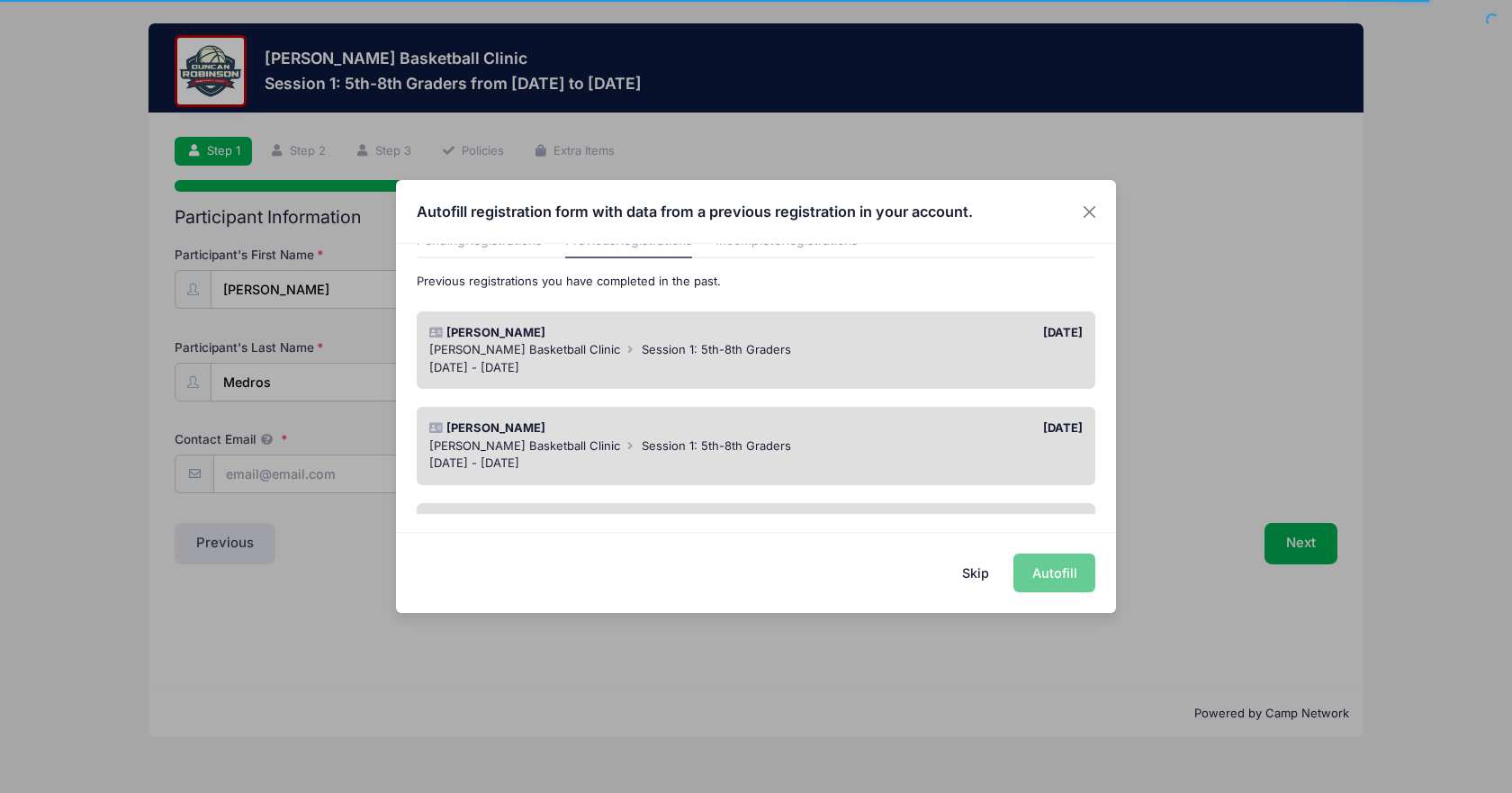
click at [657, 350] on span "Session 1: 5th-8th Graders" at bounding box center [717, 349] width 150 height 14
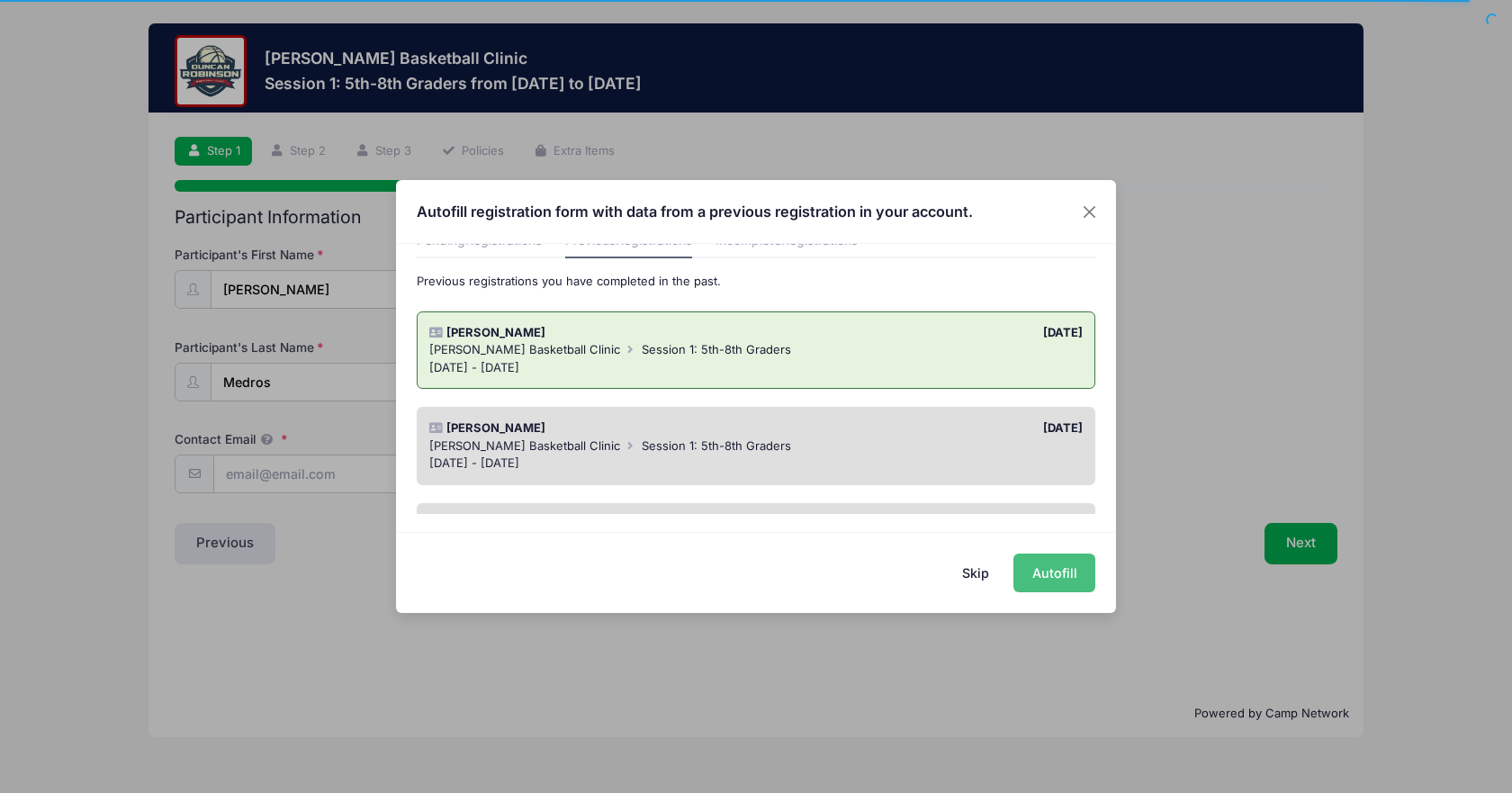
click at [1058, 572] on button "Autofill" at bounding box center [1055, 573] width 82 height 39
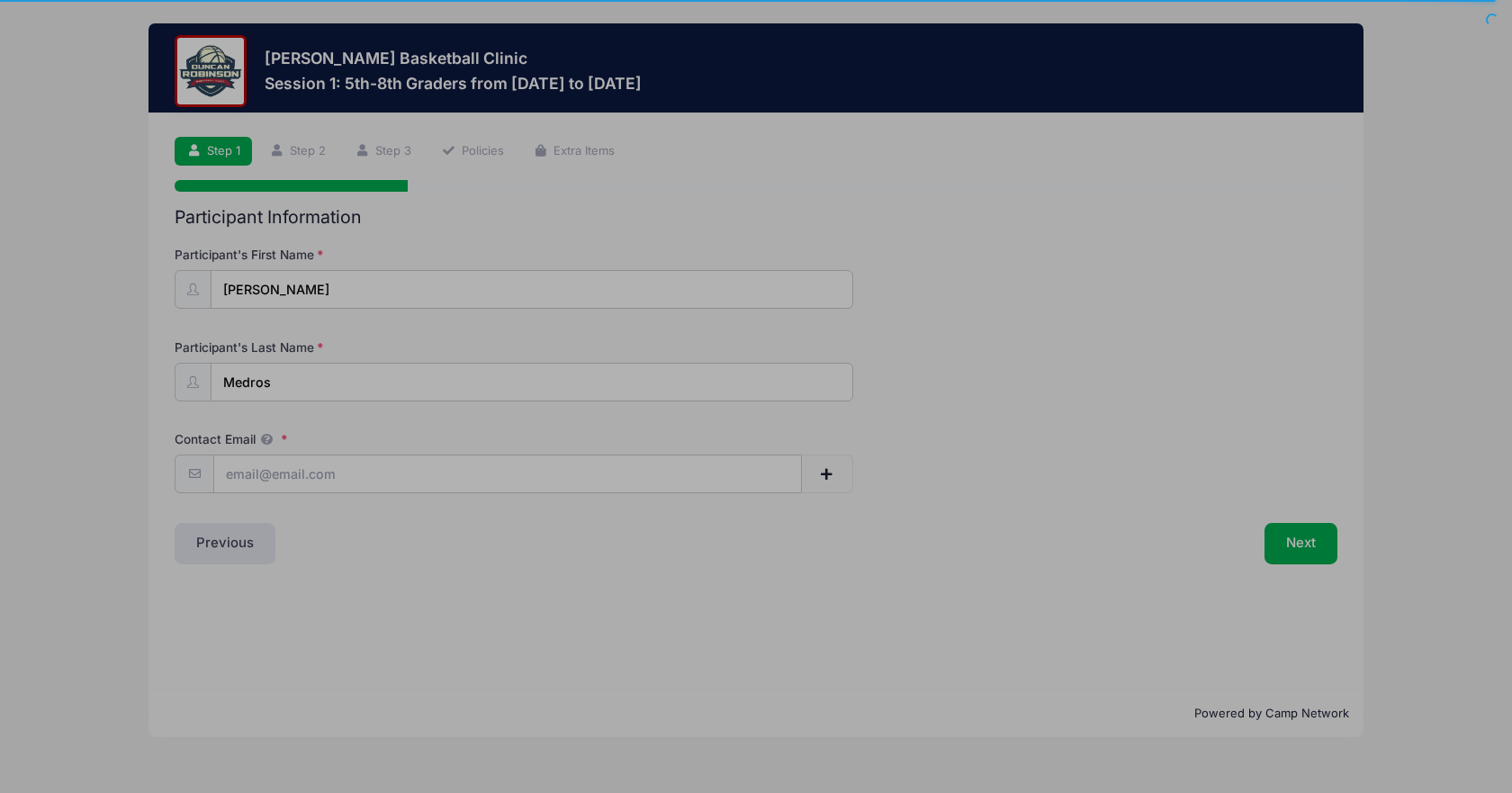
type input "[PERSON_NAME][EMAIL_ADDRESS][PERSON_NAME][DOMAIN_NAME]"
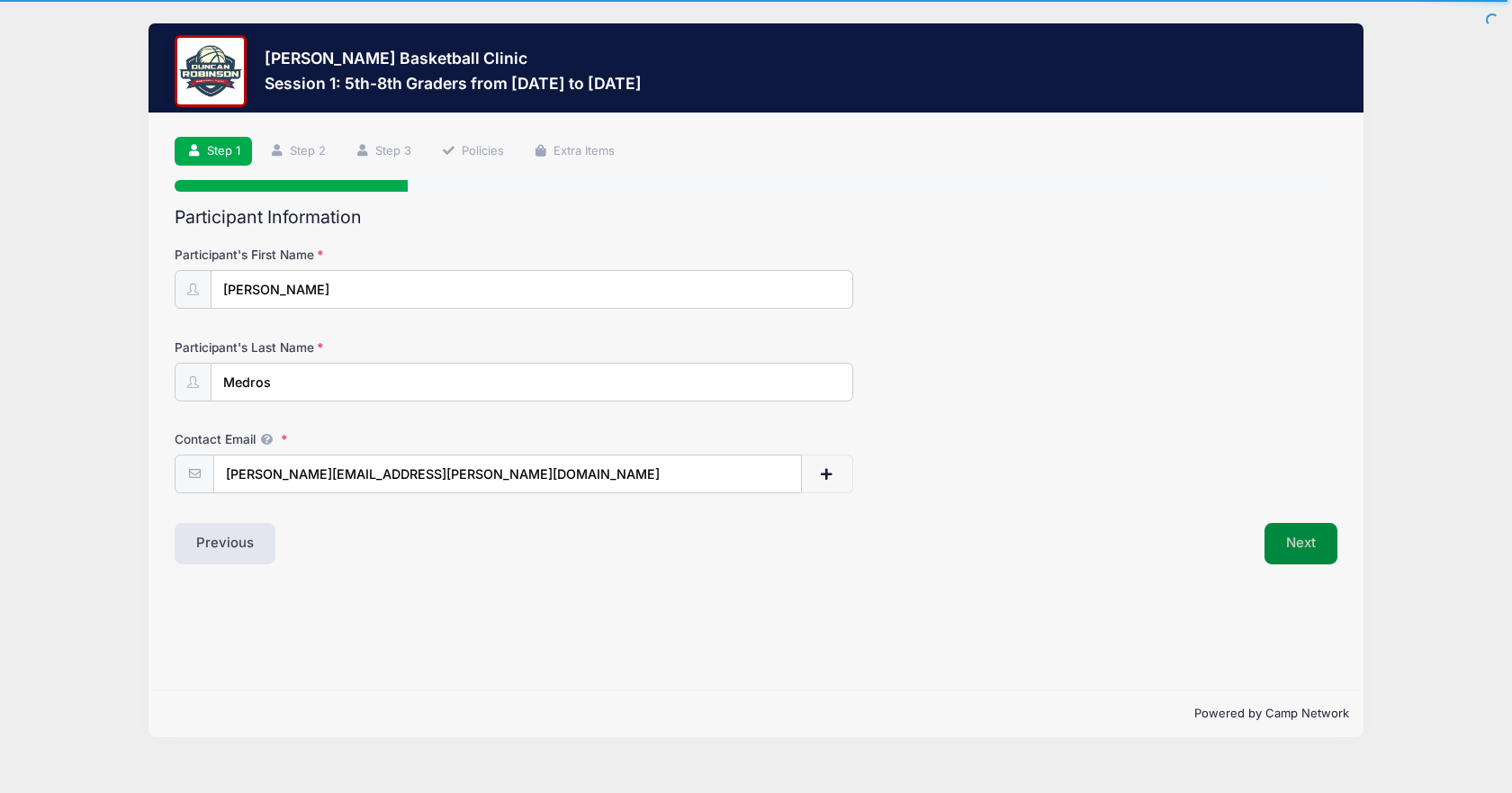
click at [1302, 550] on button "Next" at bounding box center [1300, 543] width 73 height 41
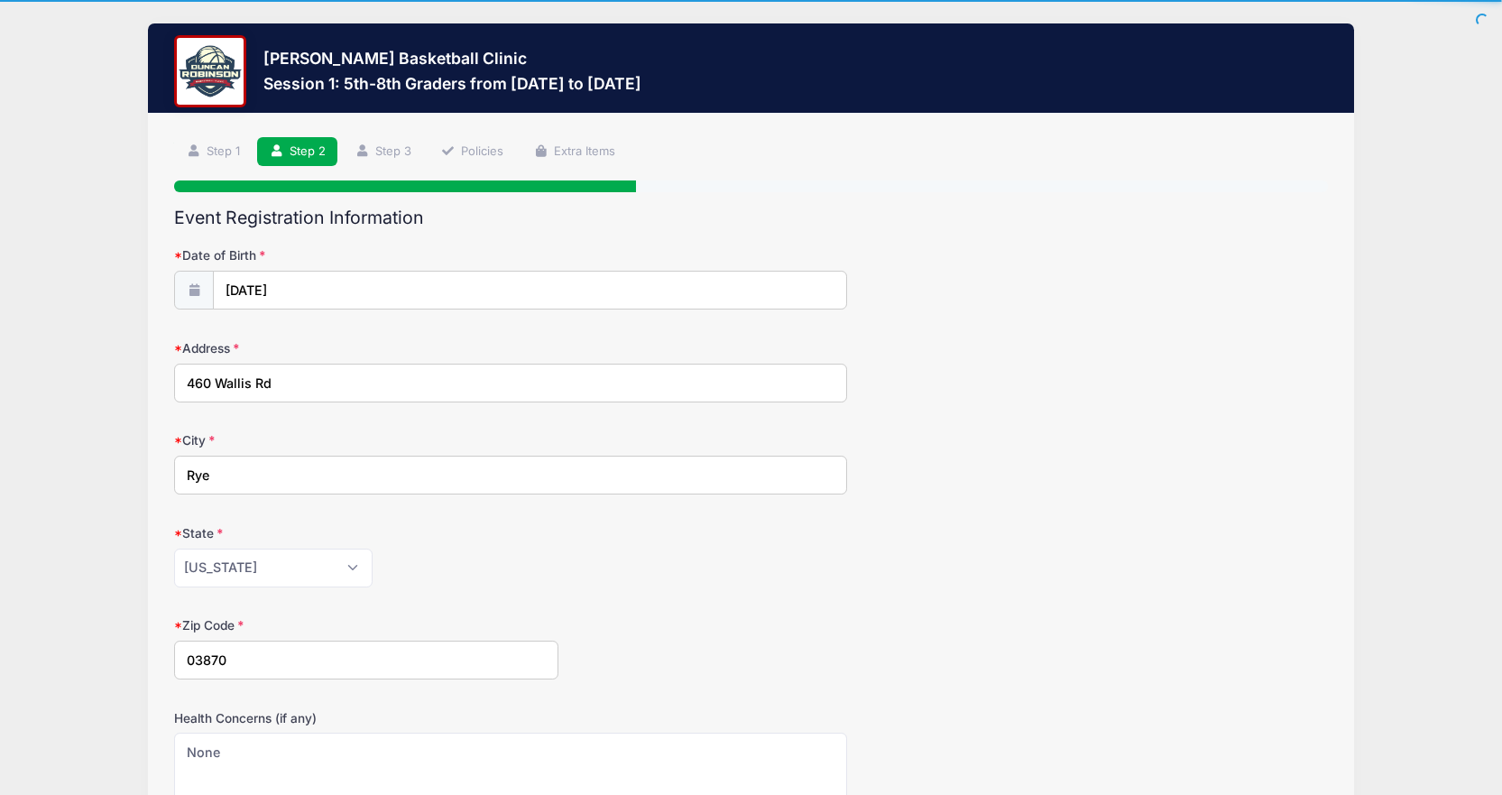
scroll to position [390, 0]
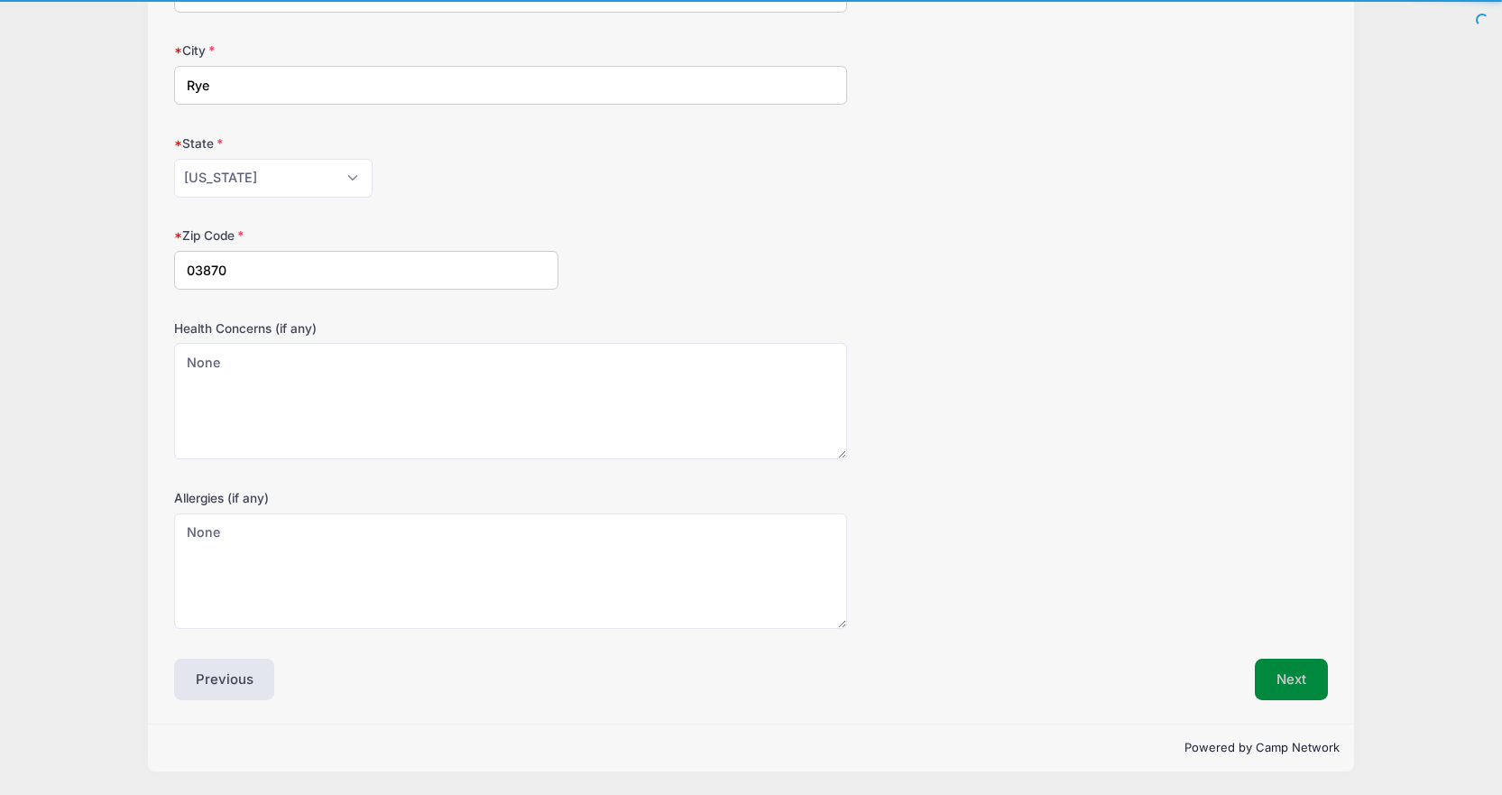
click at [1282, 668] on button "Next" at bounding box center [1291, 678] width 73 height 41
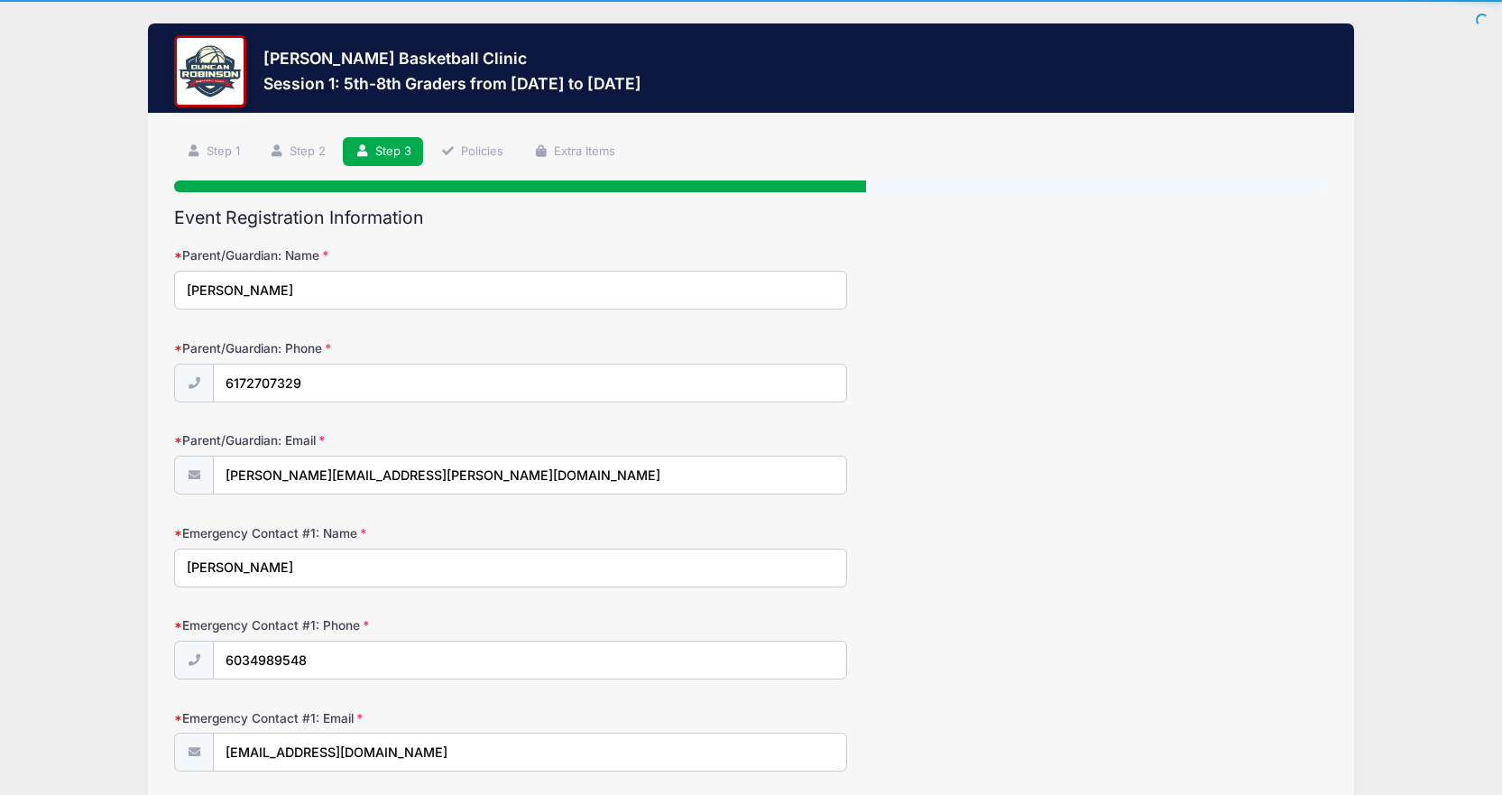
scroll to position [143, 0]
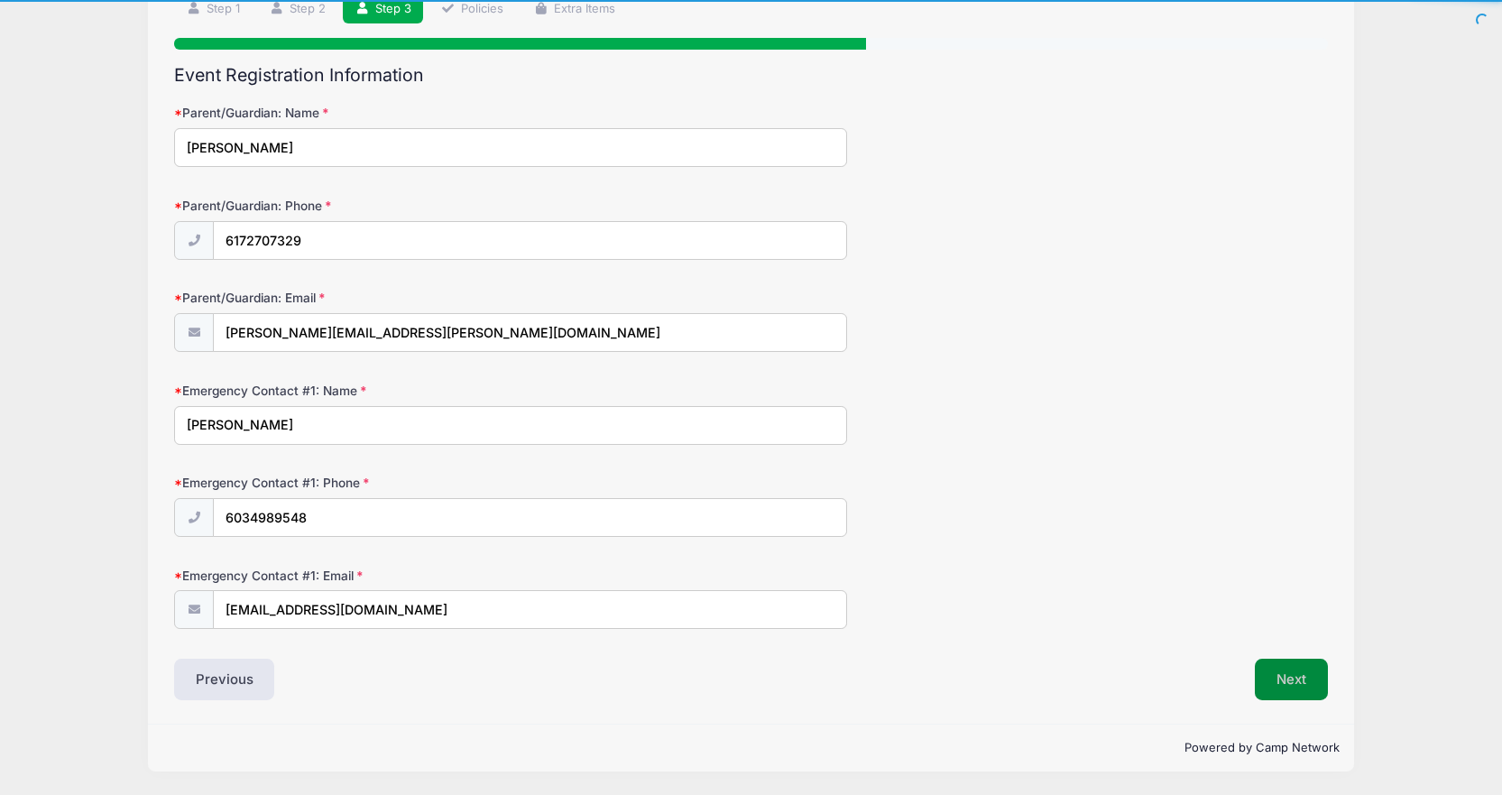
click at [1269, 695] on button "Next" at bounding box center [1291, 678] width 73 height 41
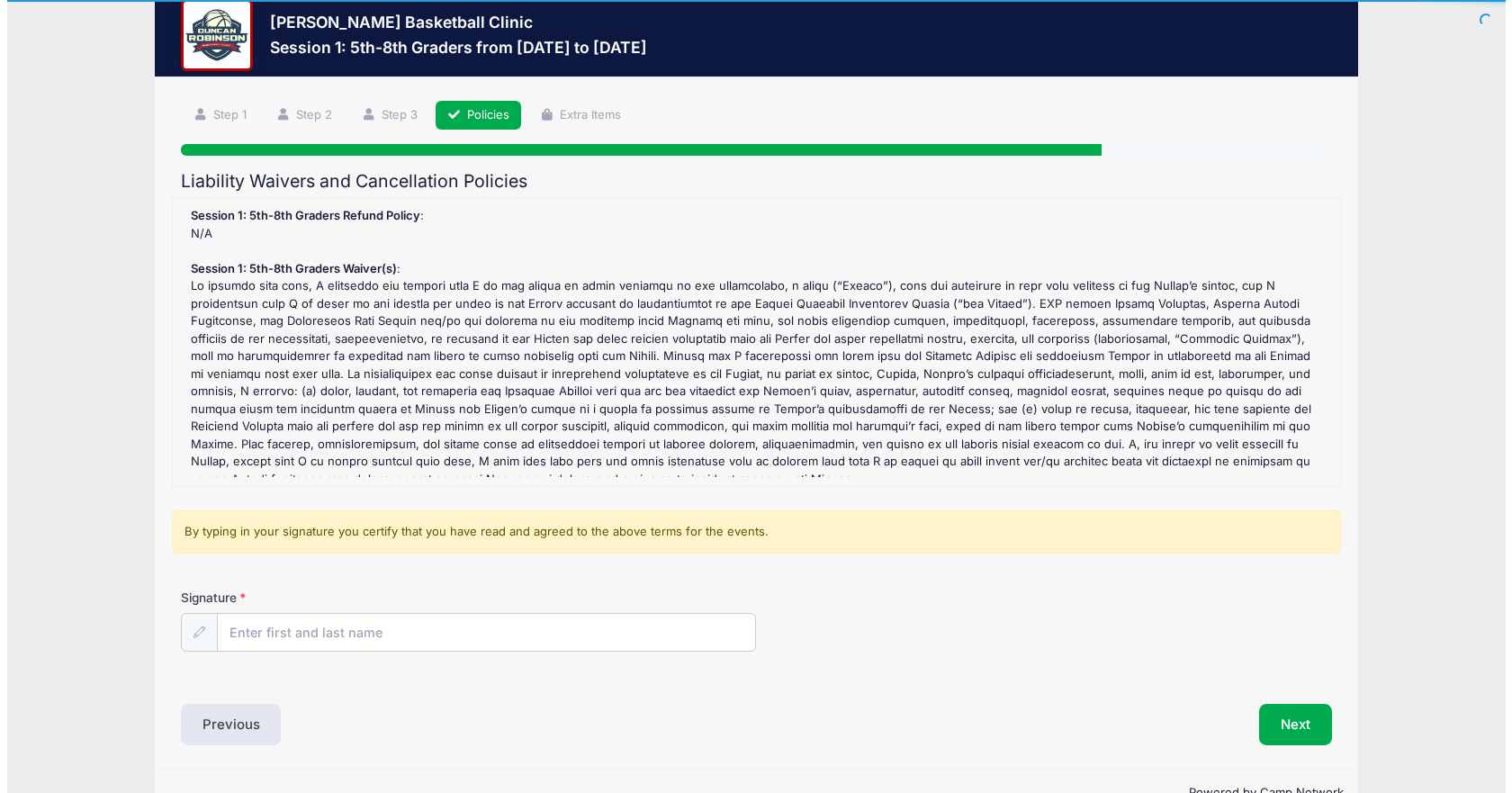
scroll to position [0, 0]
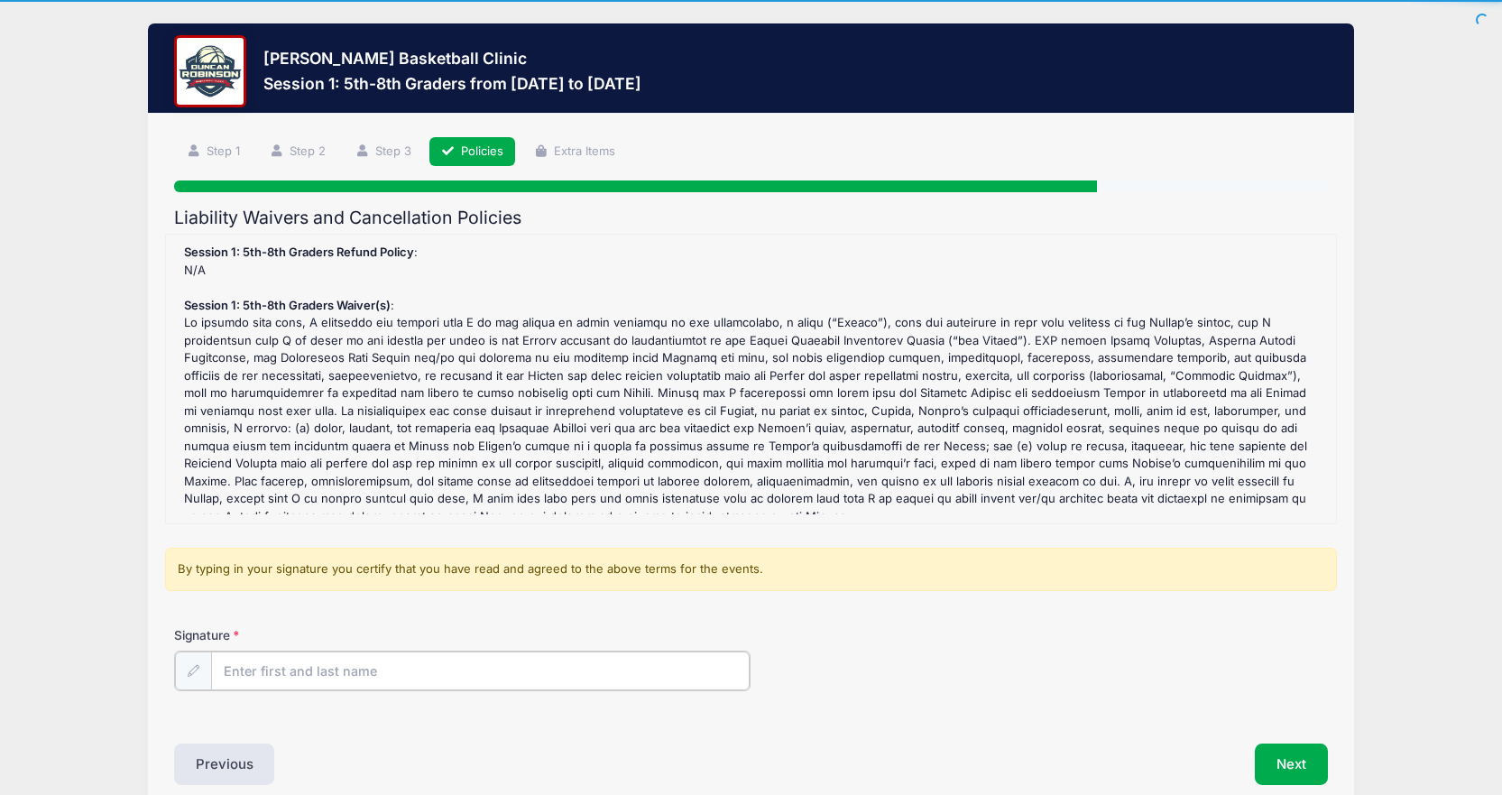
click at [523, 673] on input "Signature" at bounding box center [480, 670] width 539 height 39
type input "Alicia Medros"
click at [1286, 751] on button "Next" at bounding box center [1291, 761] width 73 height 41
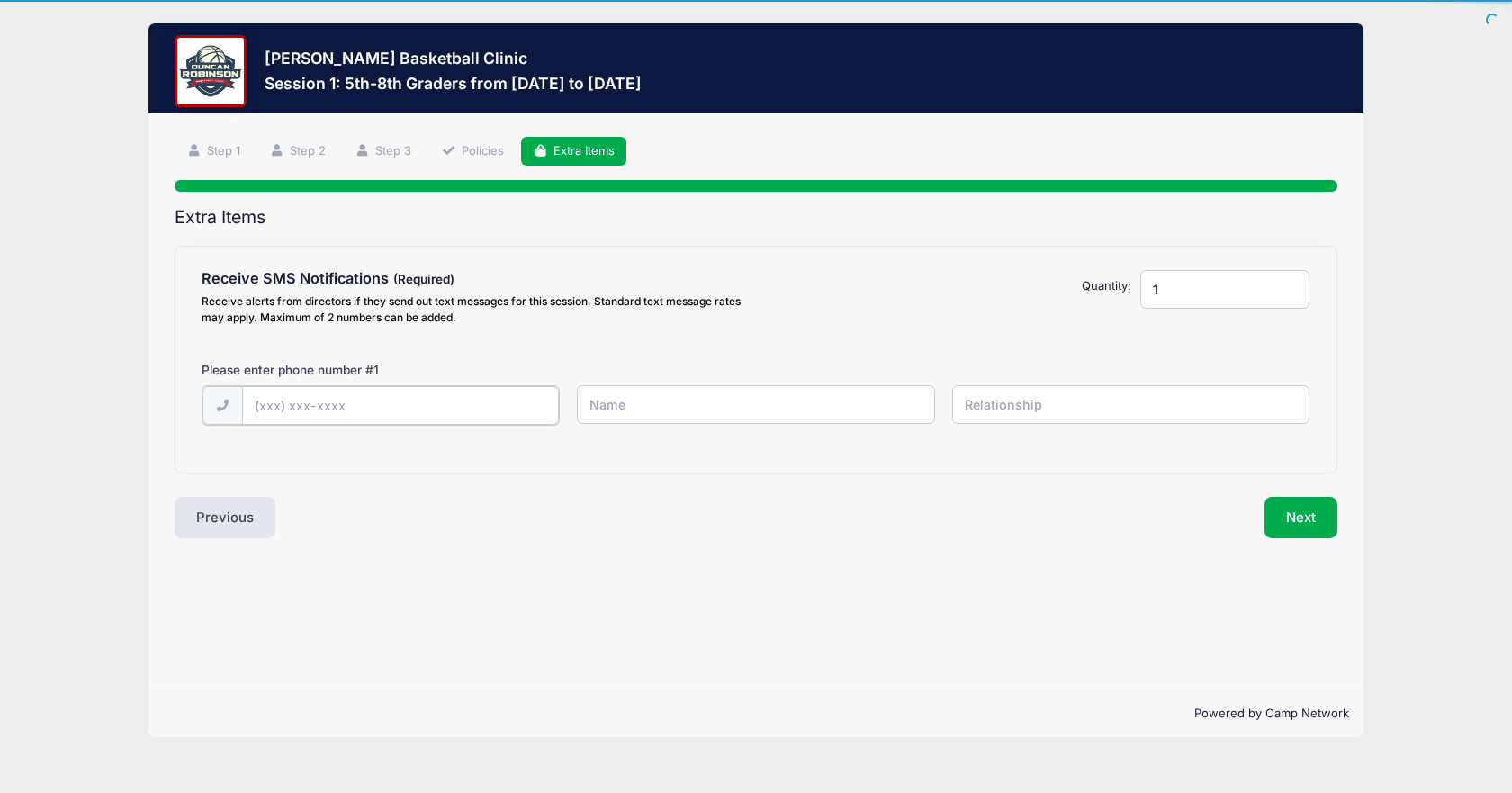
click at [0, 0] on input "text" at bounding box center [0, 0] width 0 height 0
type input "(617) 270-7329"
click at [1285, 518] on button "Next" at bounding box center [1300, 515] width 73 height 41
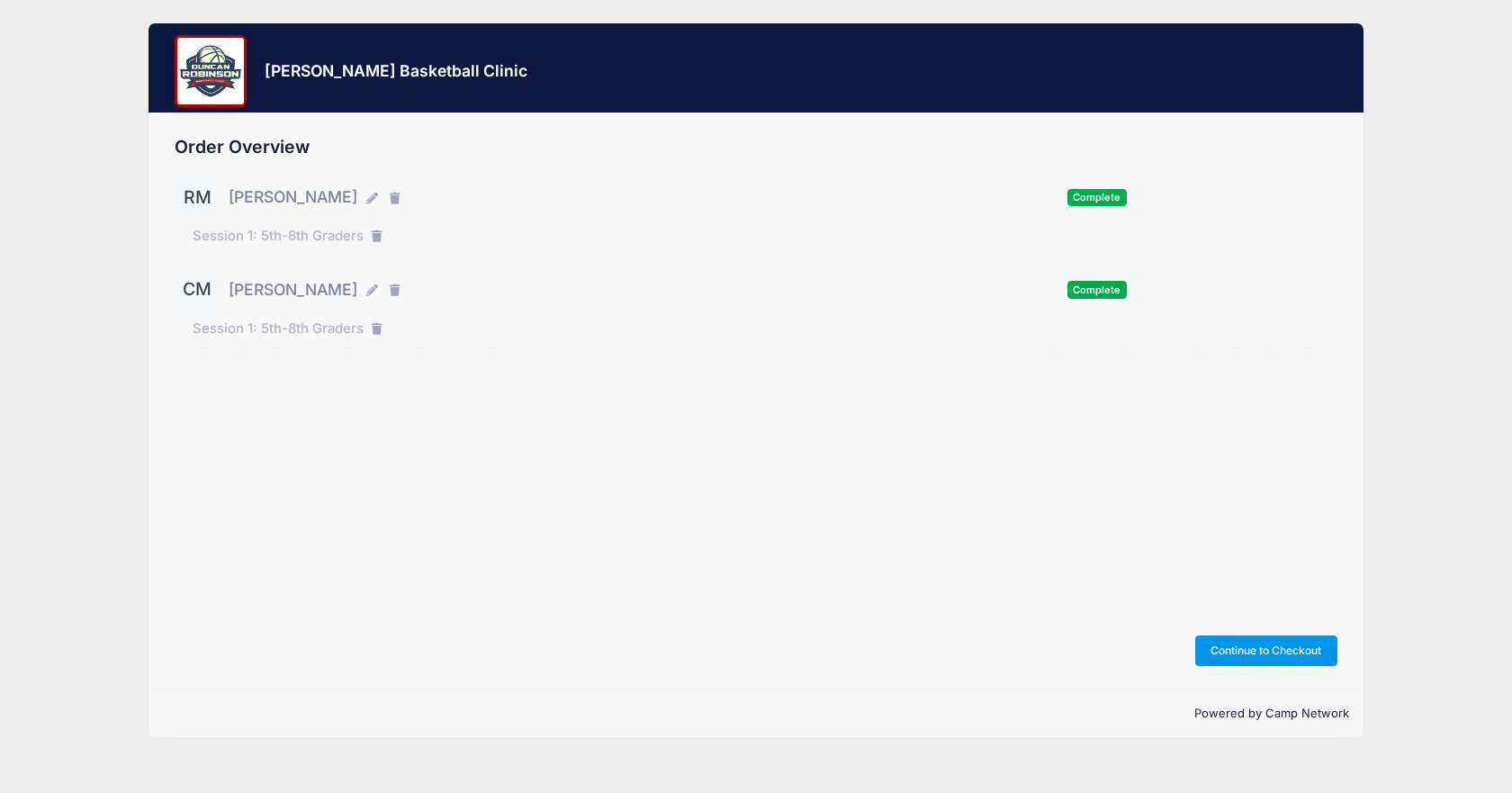
click at [1270, 653] on button "Continue to Checkout" at bounding box center [1266, 650] width 143 height 31
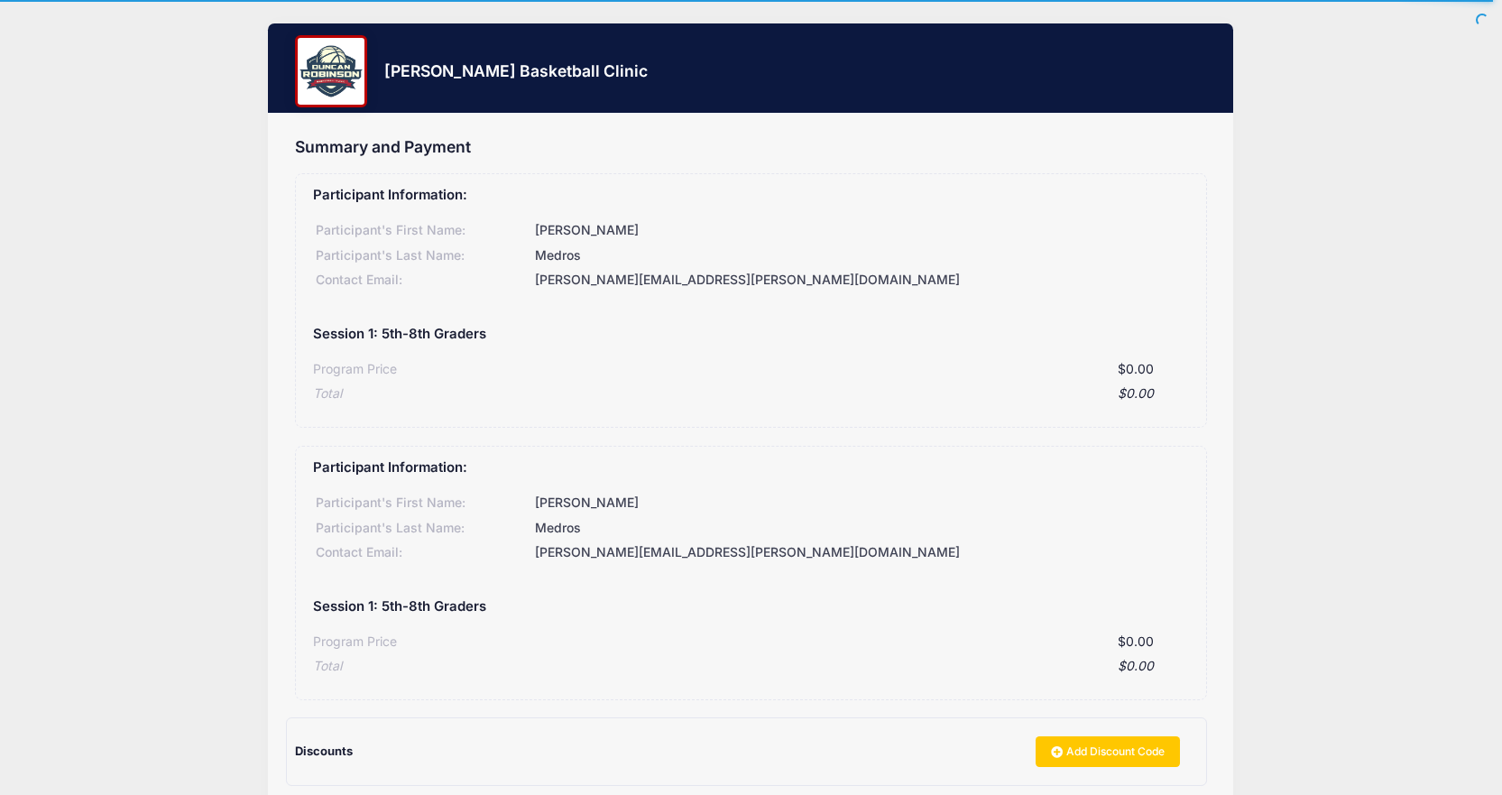
scroll to position [246, 0]
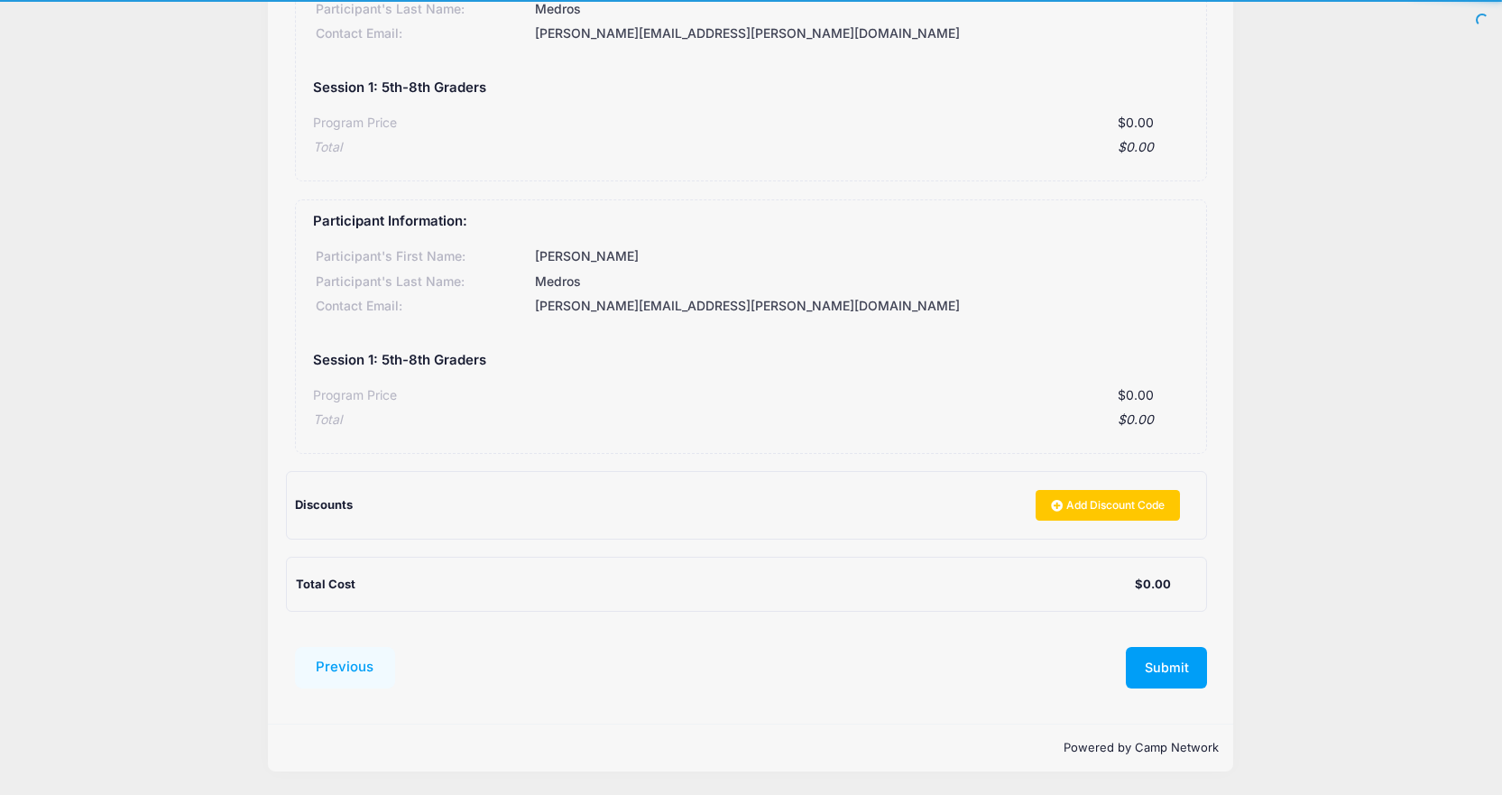
click at [1169, 691] on form "Previous Submit Pay for Registration" at bounding box center [751, 673] width 912 height 53
click at [1175, 676] on button "Submit" at bounding box center [1166, 667] width 81 height 41
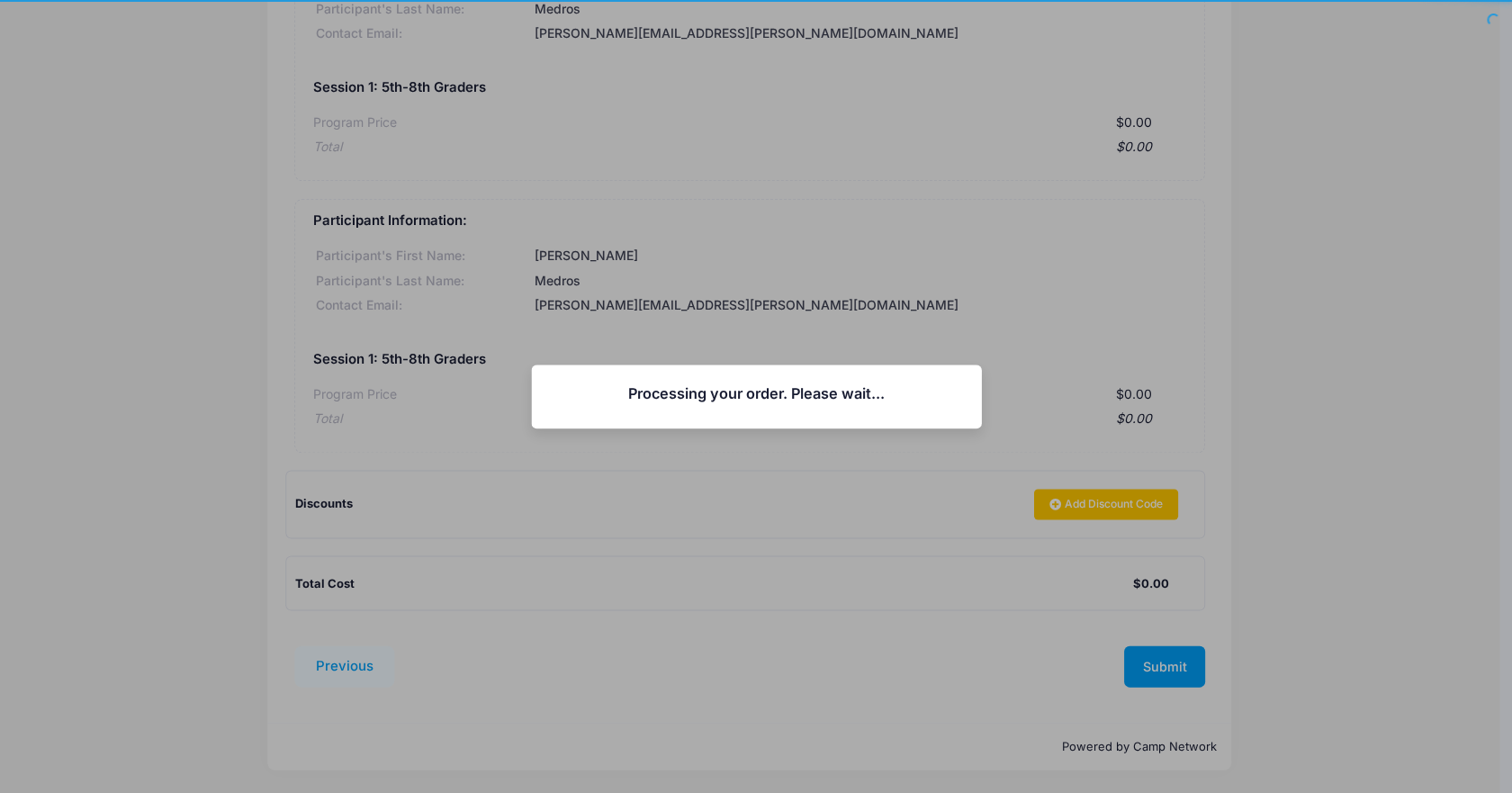
click at [1173, 674] on div "Processing your order. Please wait... Continue Close" at bounding box center [756, 396] width 1512 height 793
